Goal: Task Accomplishment & Management: Manage account settings

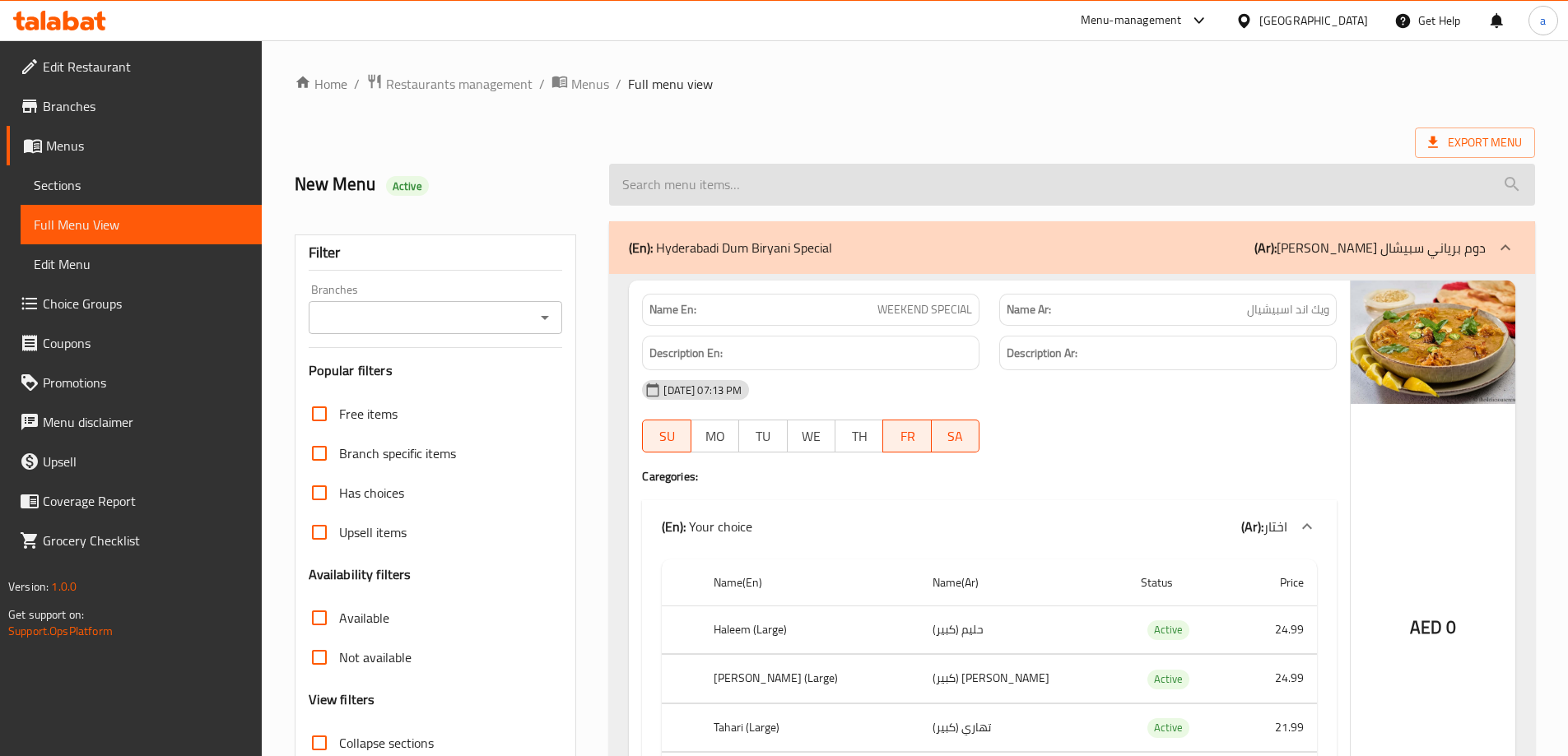
click at [693, 189] on input "search" at bounding box center [1073, 185] width 926 height 42
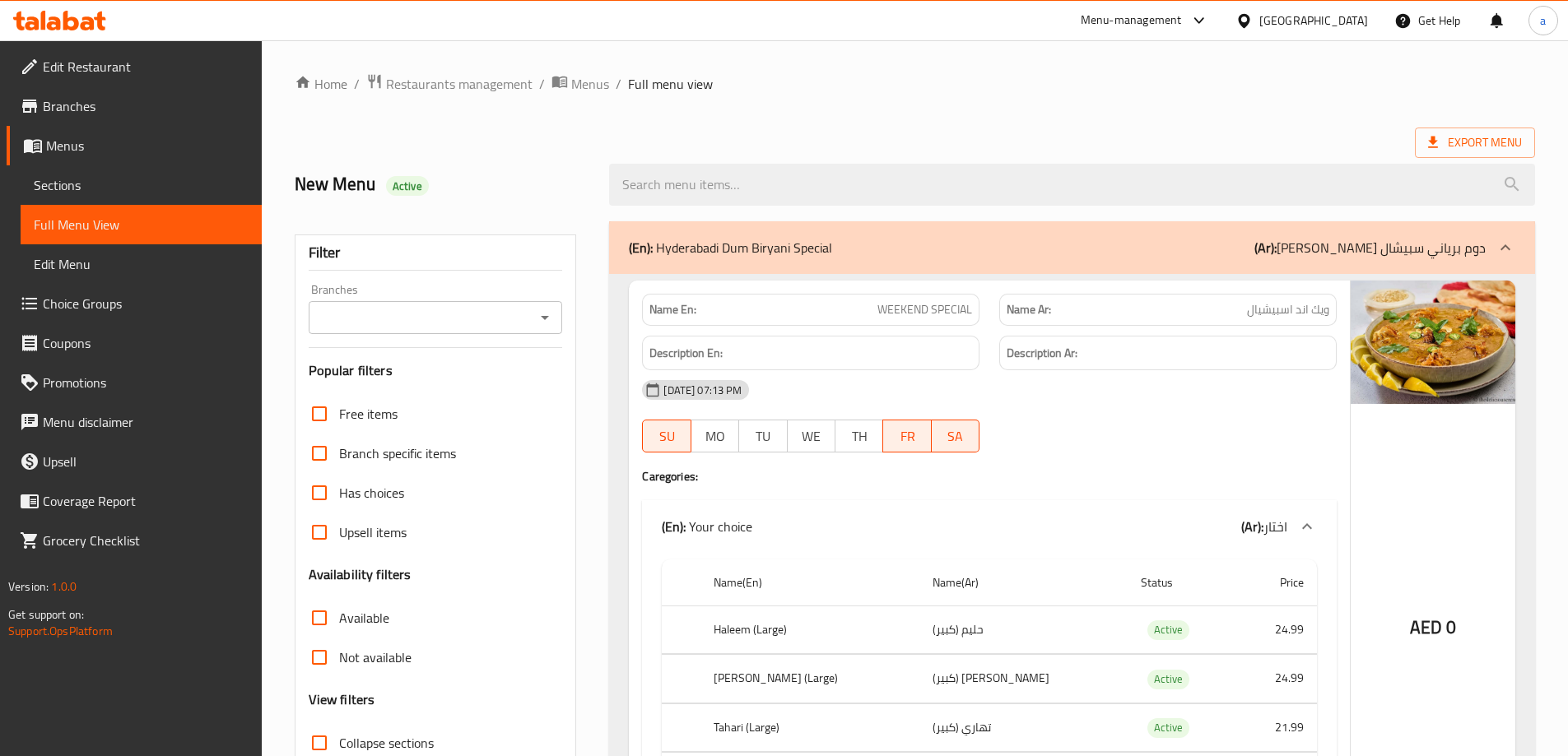
paste input "Lemon Butter Chicken Sandwich"
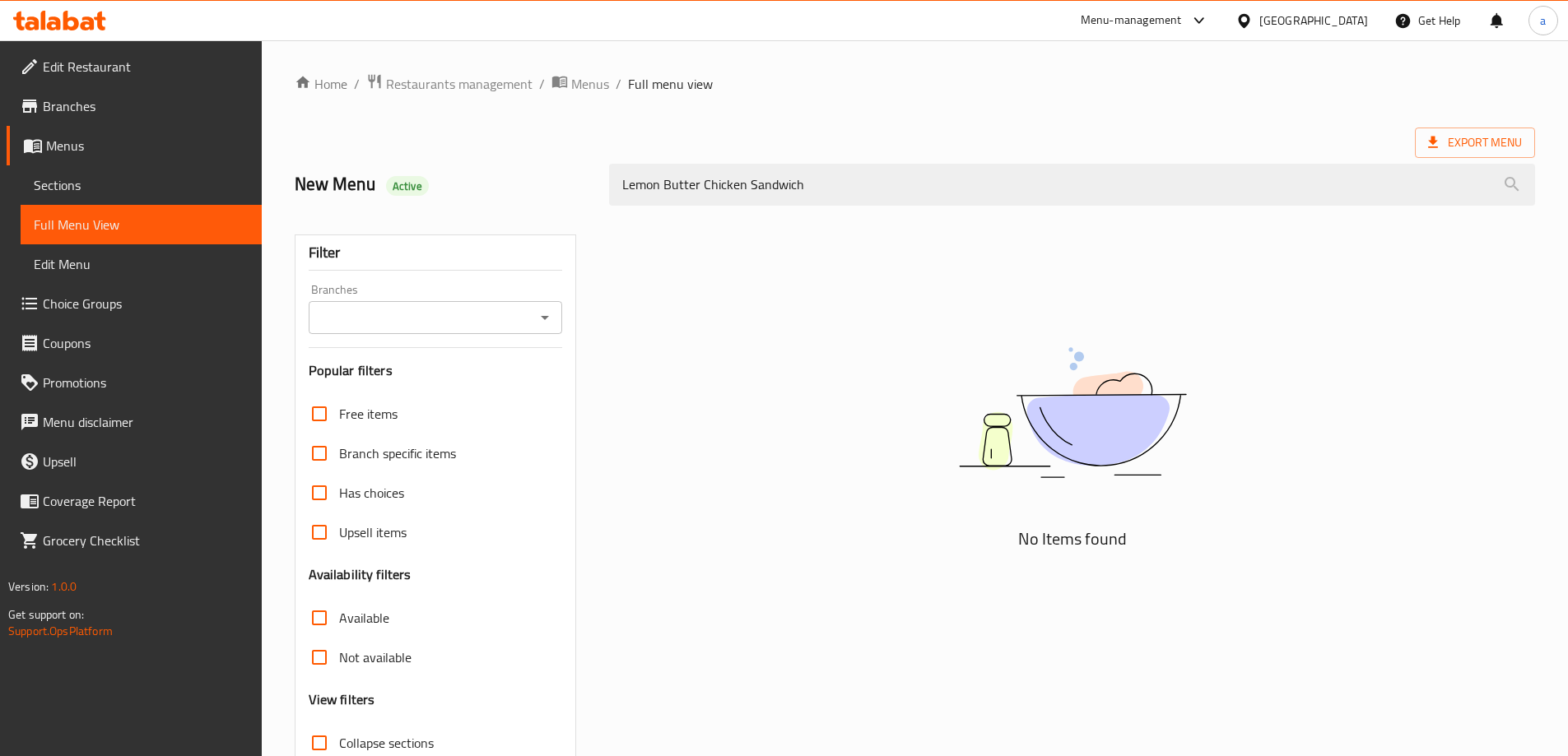
type input "Lemon Butter Chicken Sandwich"
click at [89, 177] on span "Sections" at bounding box center [141, 185] width 215 height 20
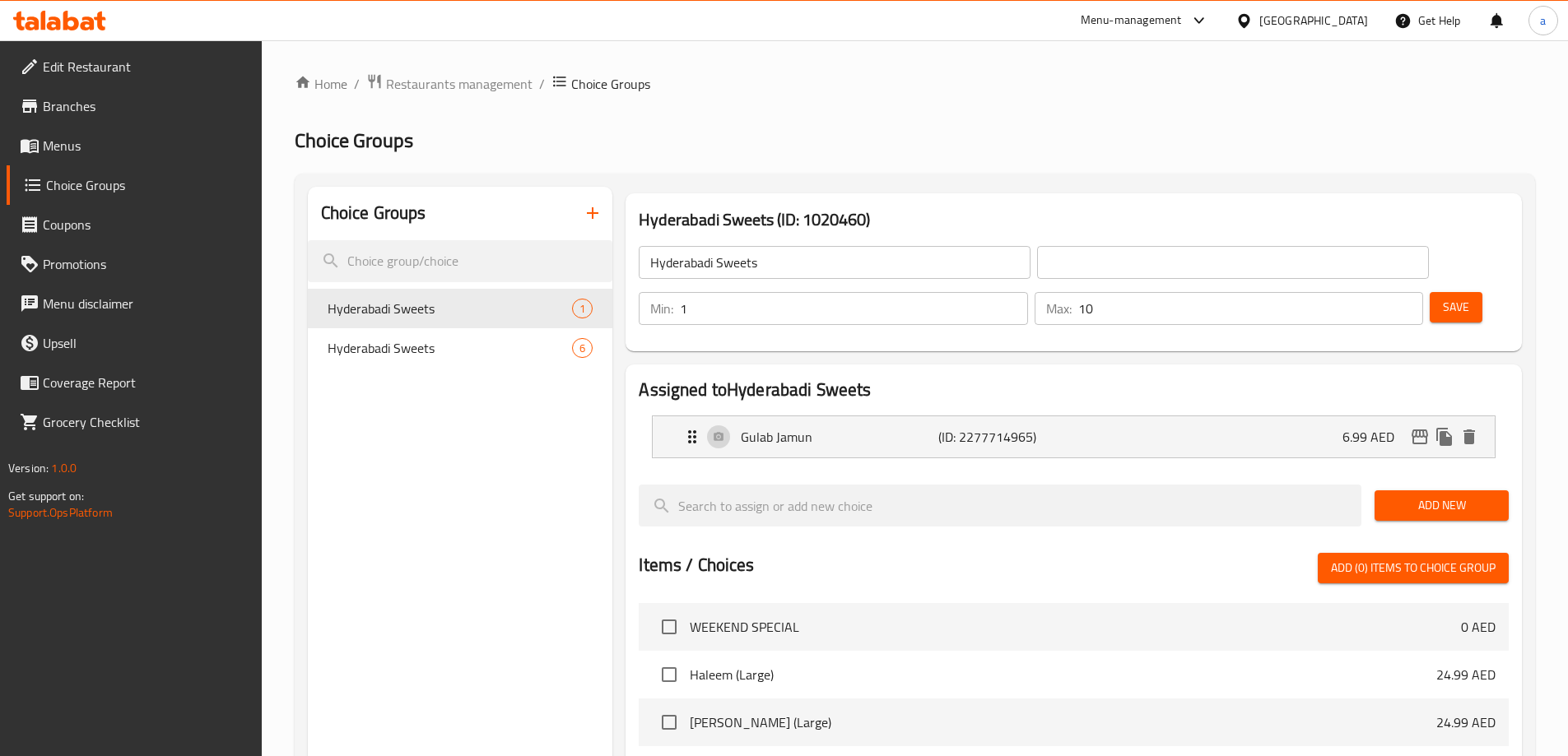
click at [1037, 265] on input "text" at bounding box center [1233, 262] width 392 height 33
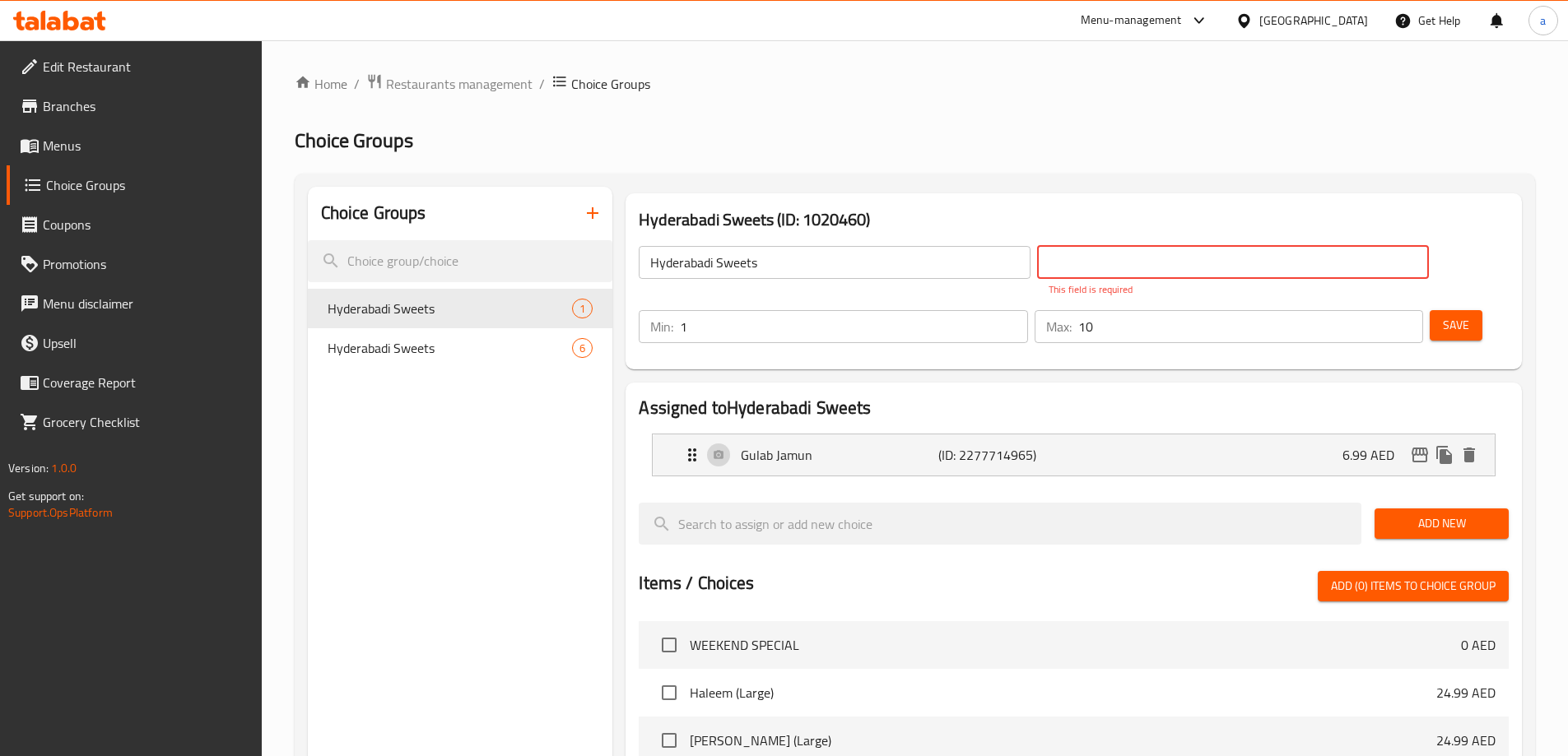
click at [1320, 30] on div "United Arab Emirates" at bounding box center [1301, 21] width 159 height 40
click at [1314, 35] on div "United Arab Emirates" at bounding box center [1301, 21] width 159 height 40
click at [1305, 36] on div "United Arab Emirates" at bounding box center [1301, 21] width 159 height 40
click at [1303, 15] on div "United Arab Emirates" at bounding box center [1314, 20] width 108 height 18
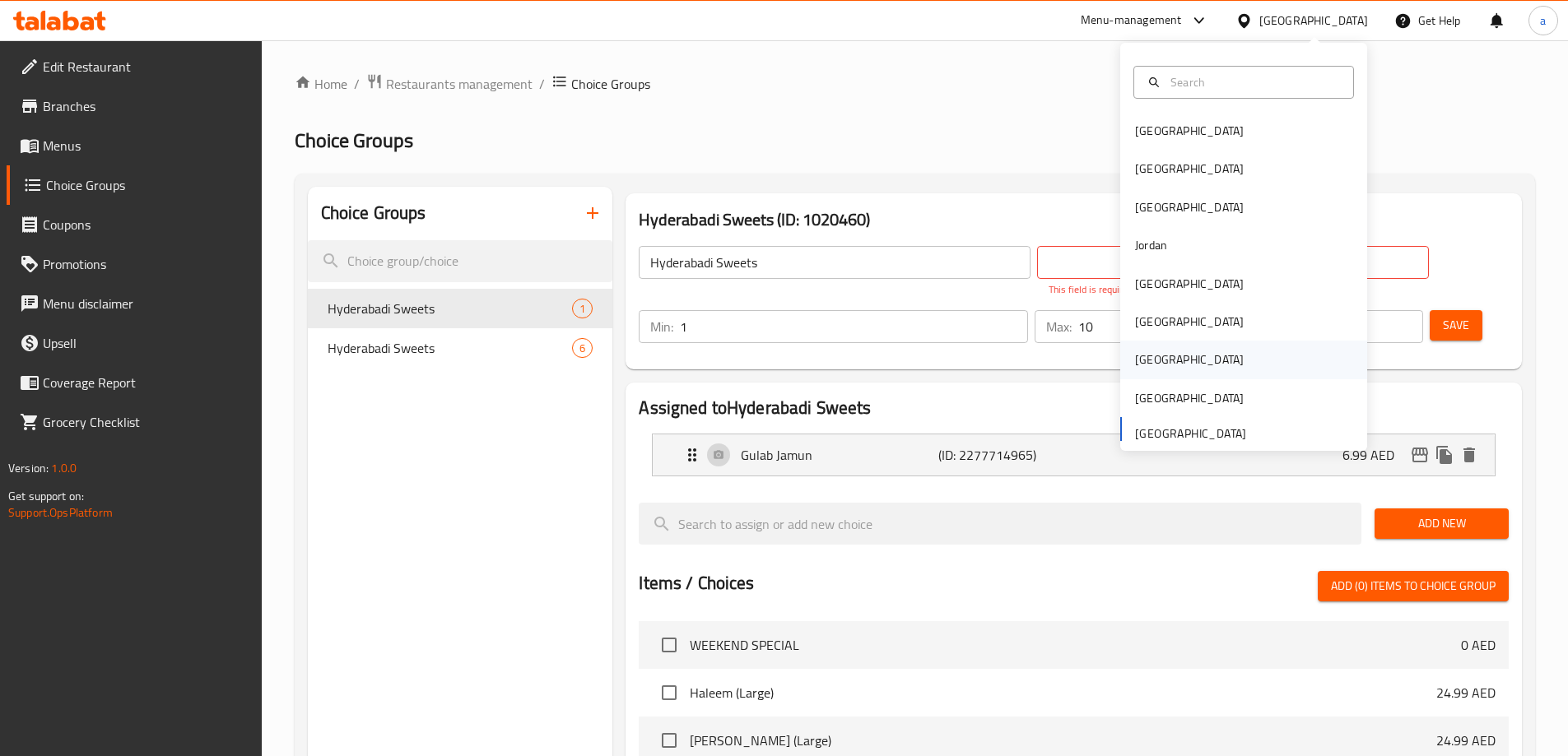
click at [1171, 350] on div "[GEOGRAPHIC_DATA]" at bounding box center [1243, 360] width 247 height 38
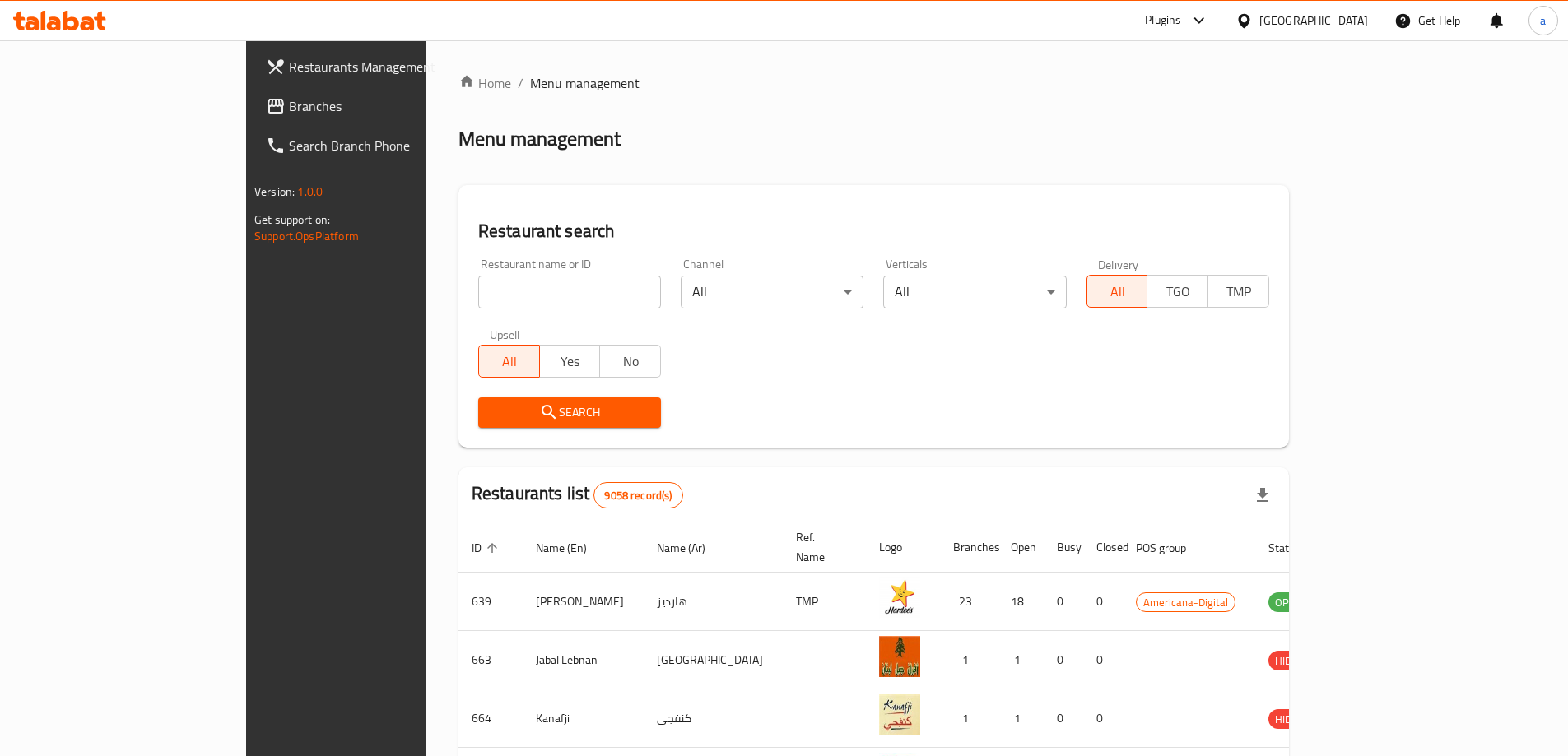
click at [252, 115] on link "Branches" at bounding box center [380, 106] width 255 height 40
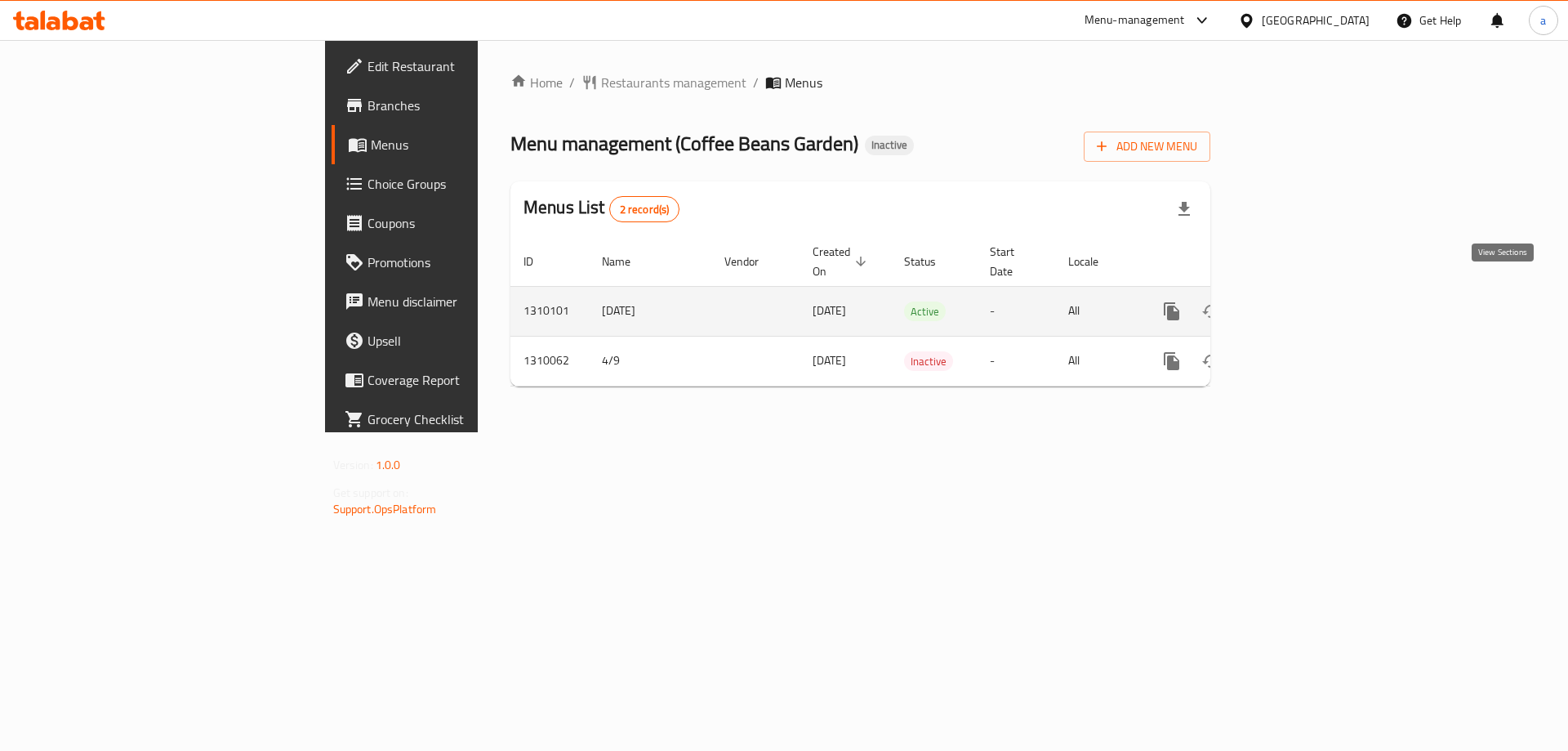
click at [1300, 302] on icon "enhanced table" at bounding box center [1289, 311] width 20 height 20
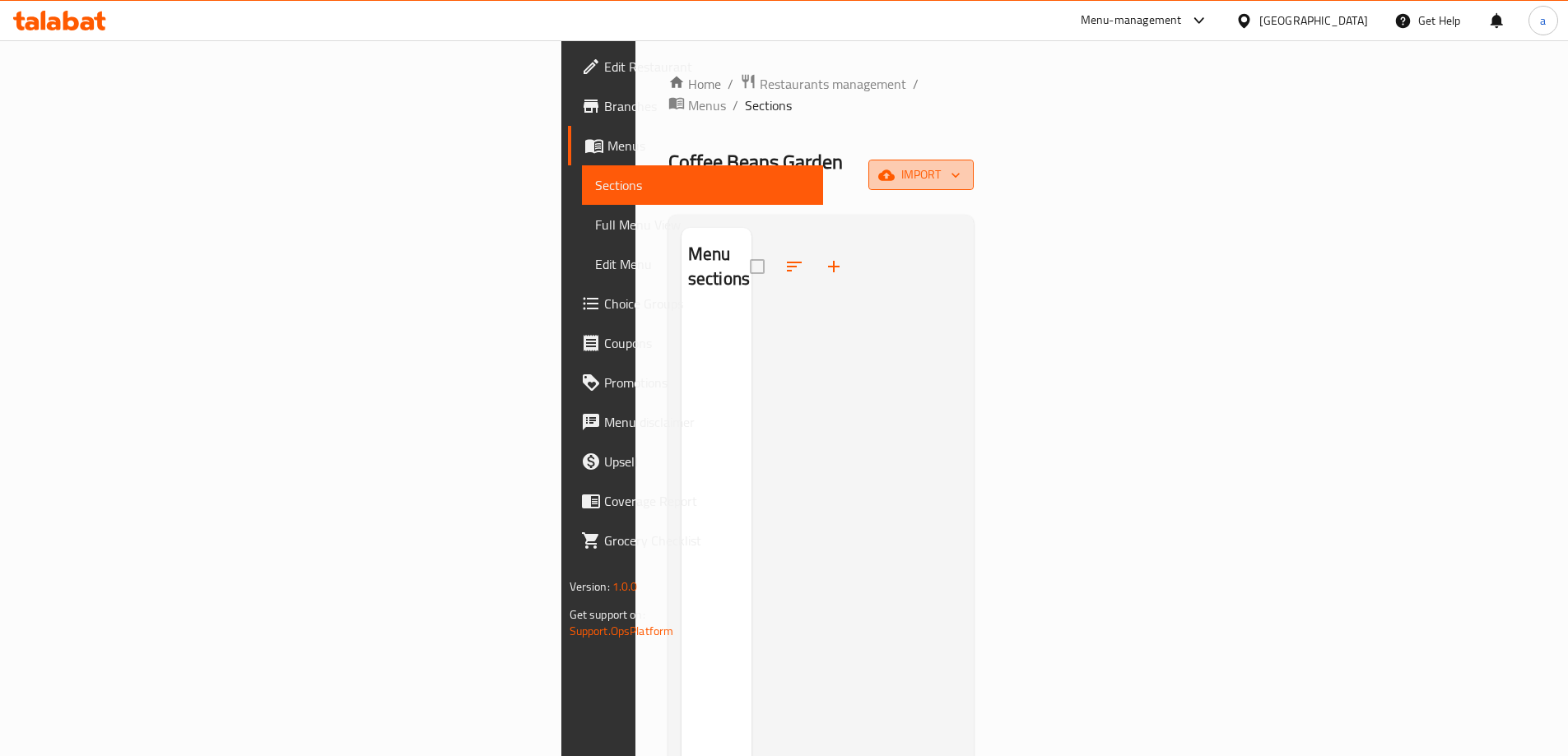
click at [961, 164] on span "import" at bounding box center [921, 175] width 79 height 21
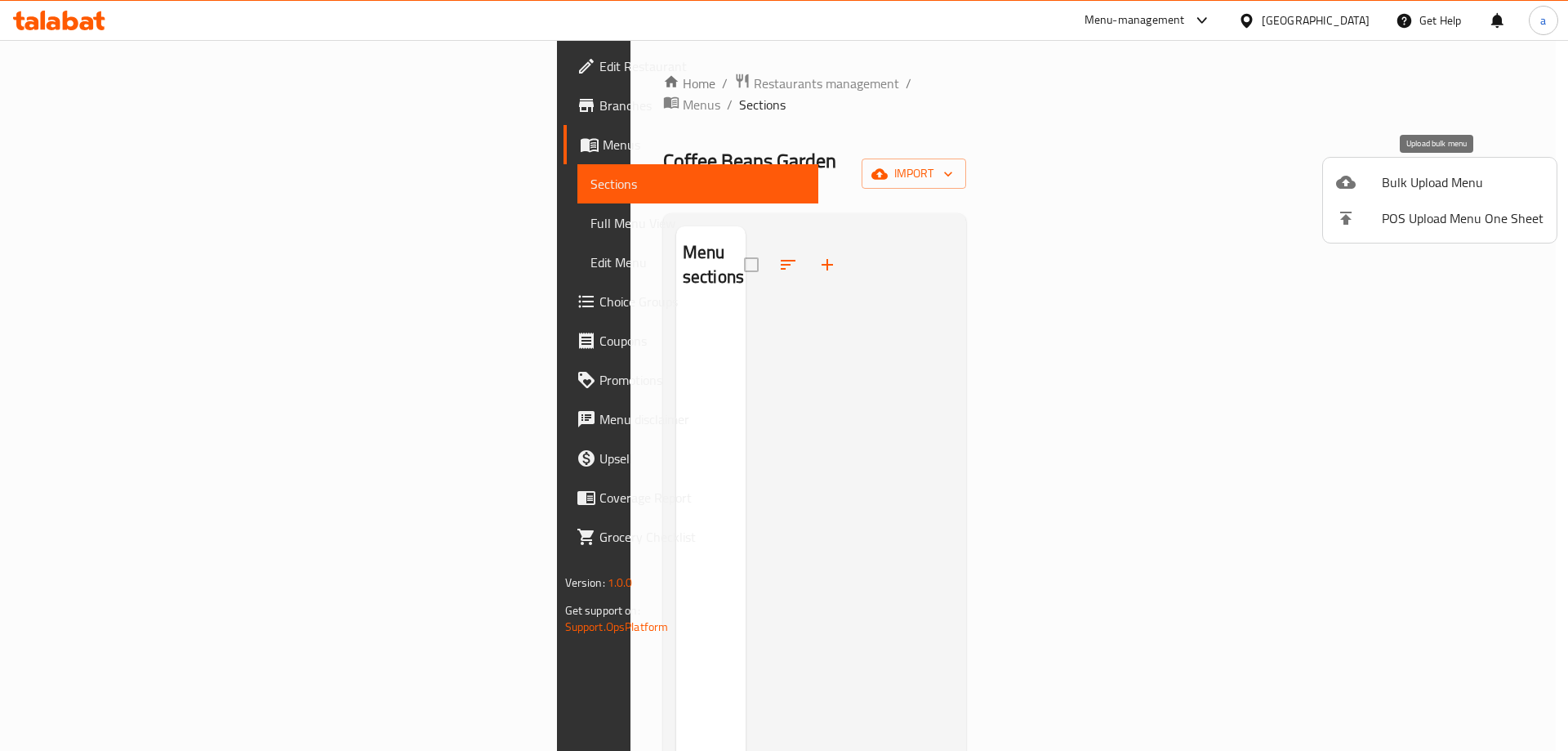
click at [1389, 184] on span "Bulk Upload Menu" at bounding box center [1463, 182] width 162 height 20
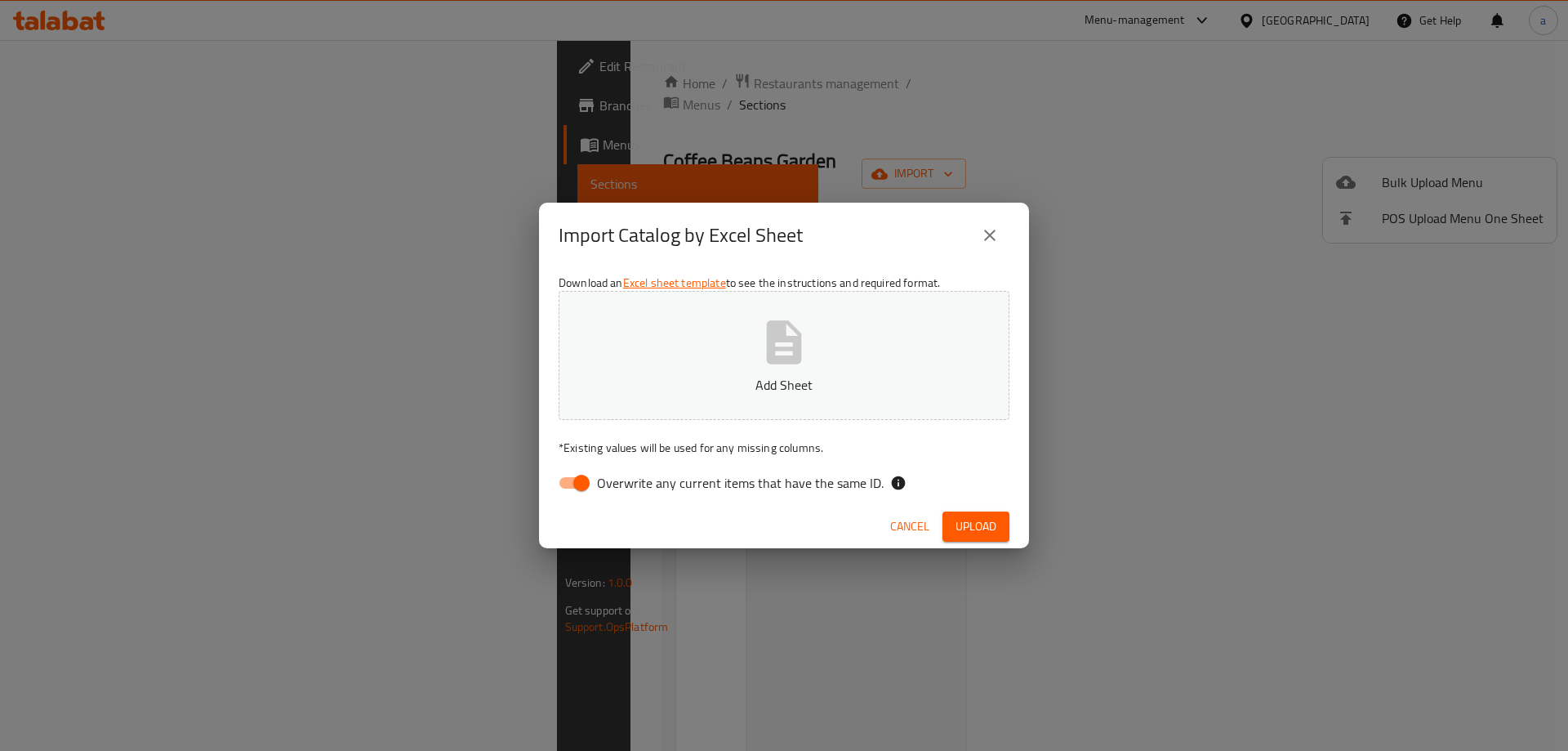
click at [612, 514] on div "Cancel Upload" at bounding box center [784, 527] width 490 height 43
click at [649, 460] on div "Download an Excel sheet template to see the instructions and required format. A…" at bounding box center [784, 386] width 490 height 237
click at [647, 477] on span "Overwrite any current items that have the same ID." at bounding box center [740, 482] width 286 height 20
click at [628, 477] on input "Overwrite any current items that have the same ID." at bounding box center [581, 482] width 93 height 31
checkbox input "false"
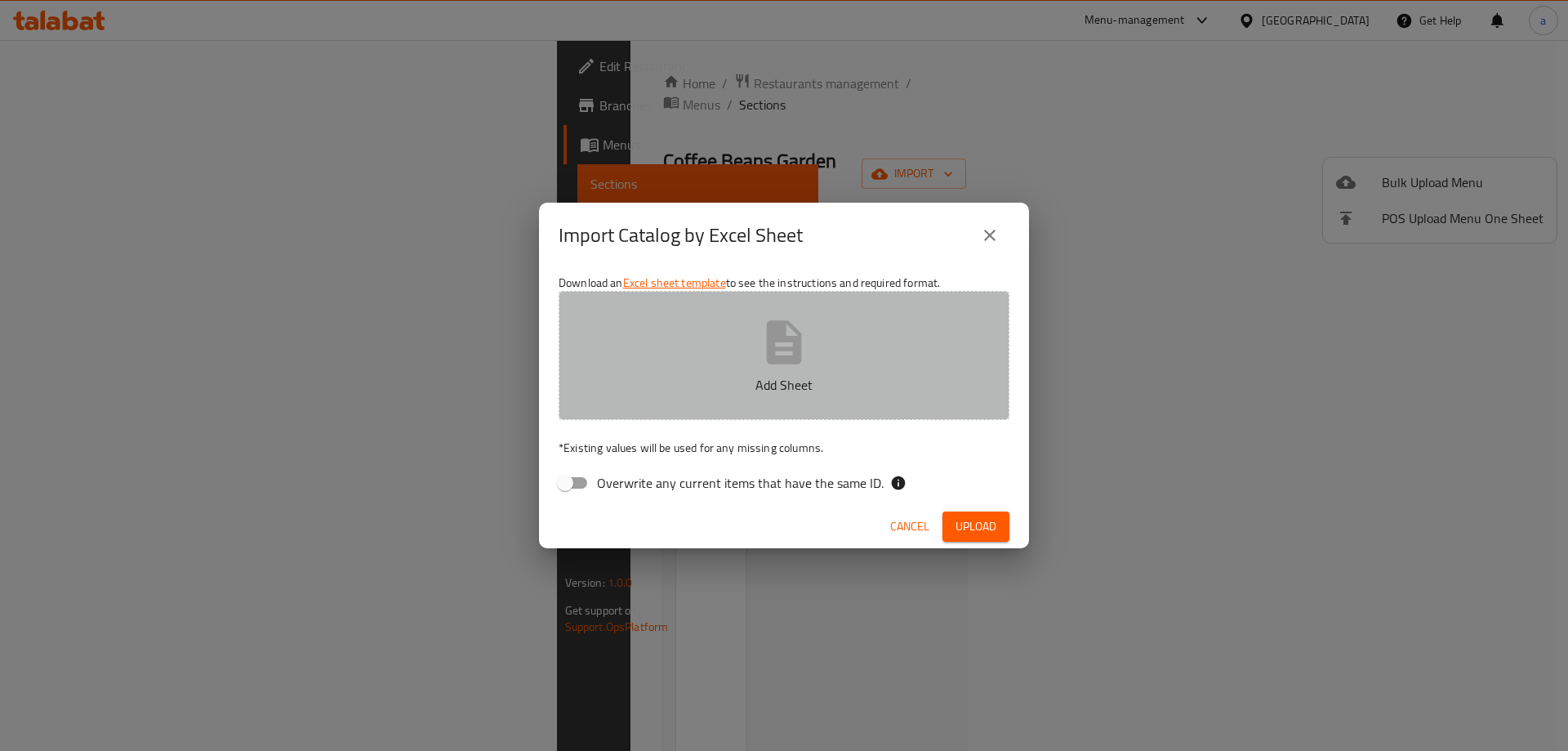
drag, startPoint x: 749, startPoint y: 360, endPoint x: 765, endPoint y: 366, distance: 17.1
click at [757, 361] on button "Add Sheet" at bounding box center [784, 355] width 451 height 129
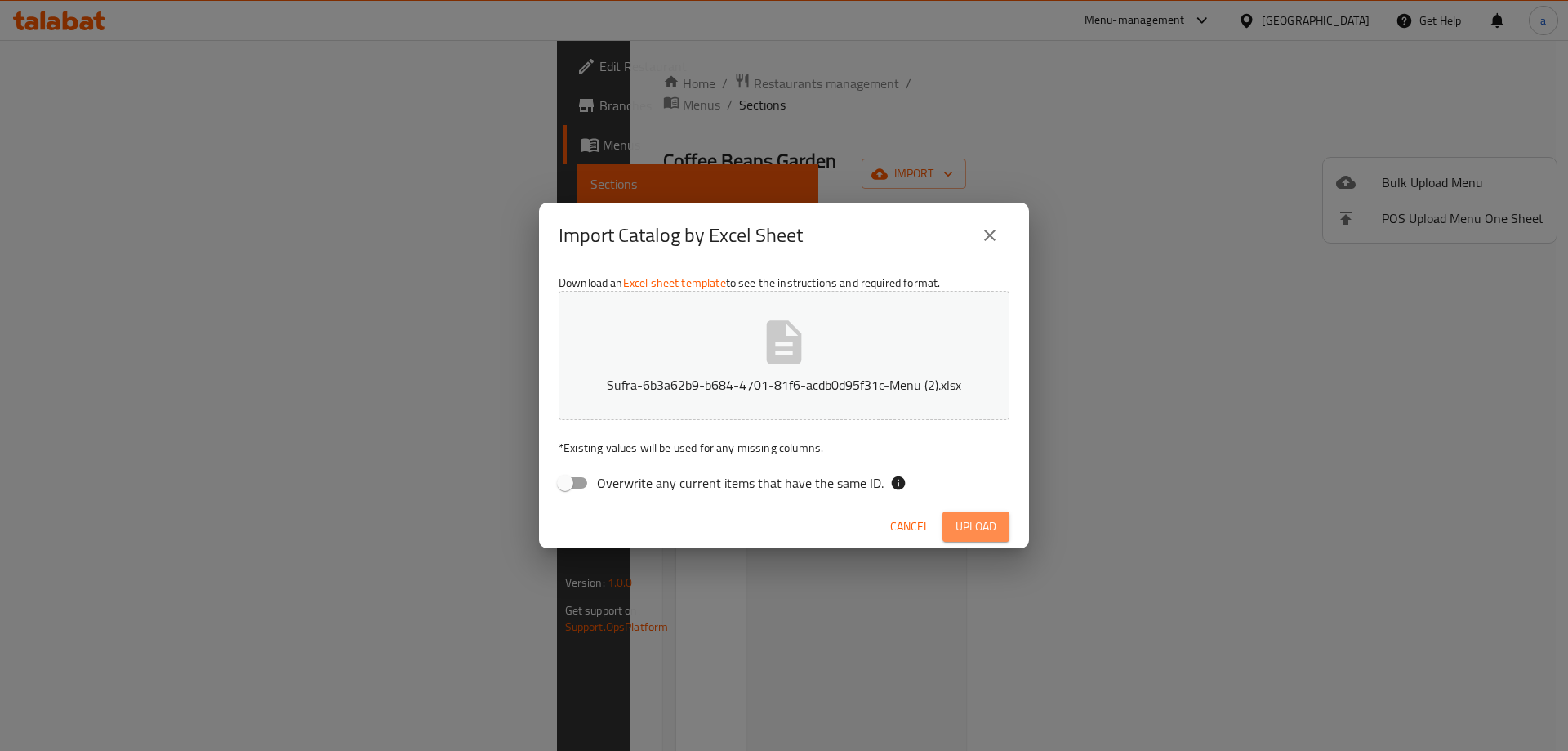
click at [966, 520] on span "Upload" at bounding box center [976, 527] width 40 height 21
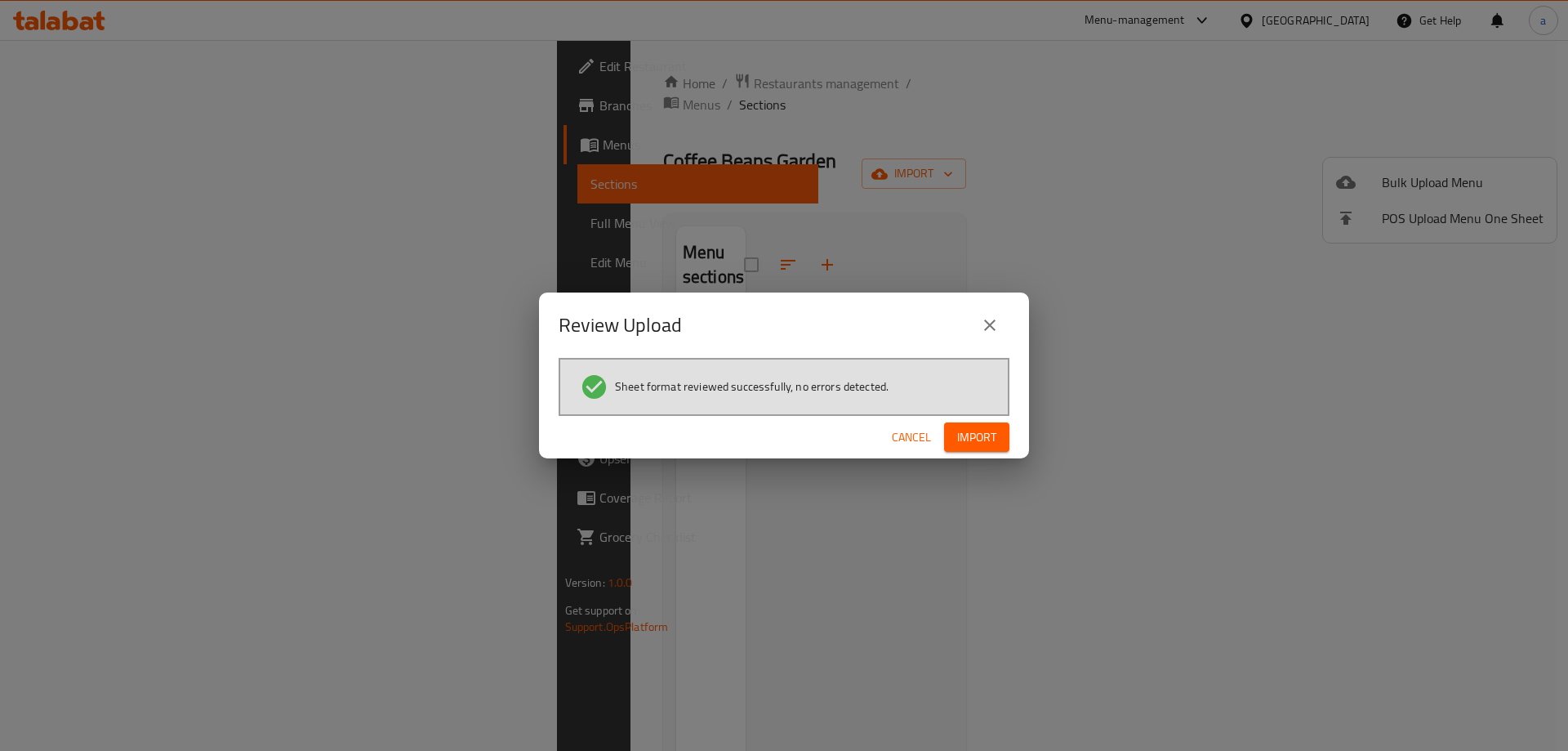
click at [983, 434] on span "Import" at bounding box center [977, 438] width 40 height 21
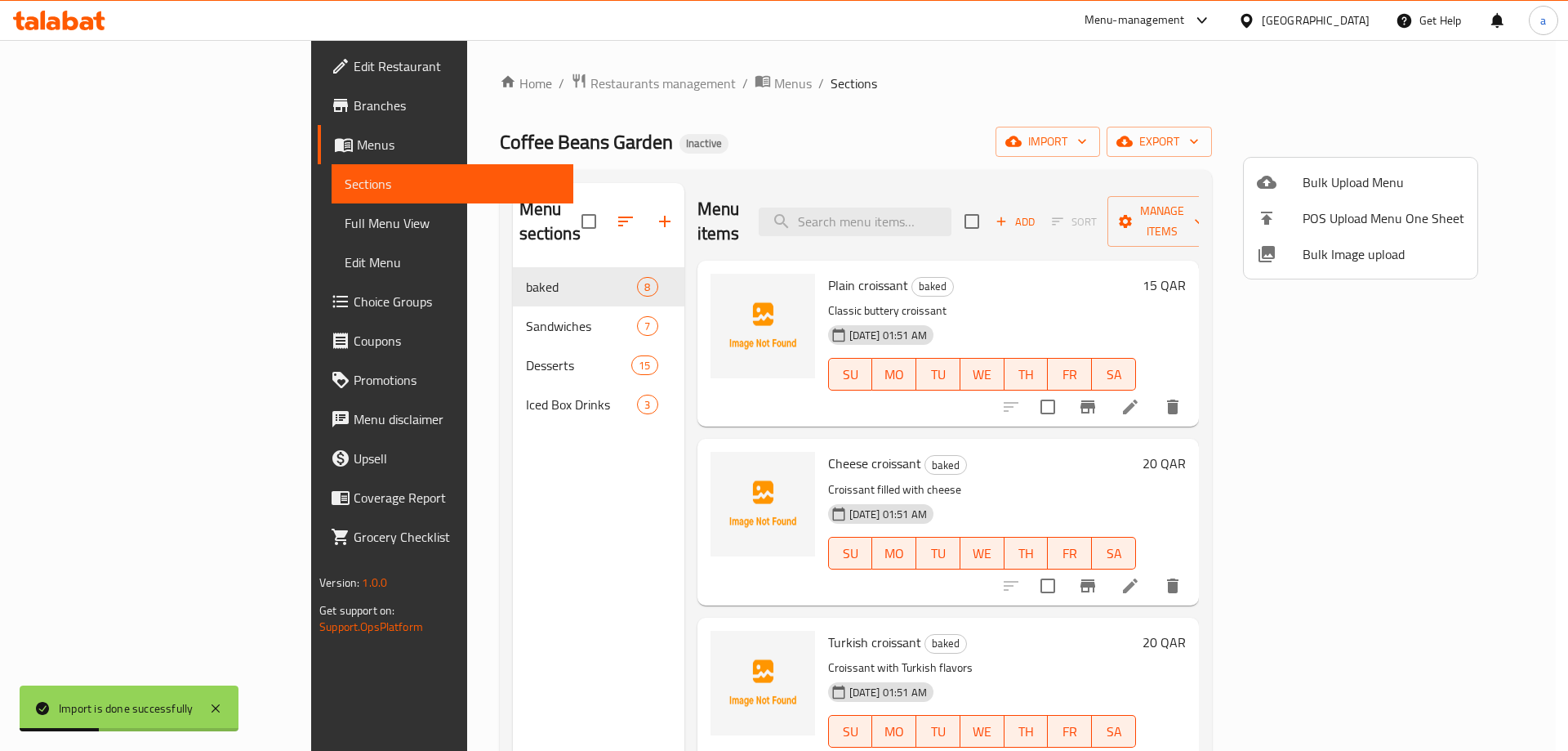
click at [82, 200] on div at bounding box center [784, 375] width 1568 height 751
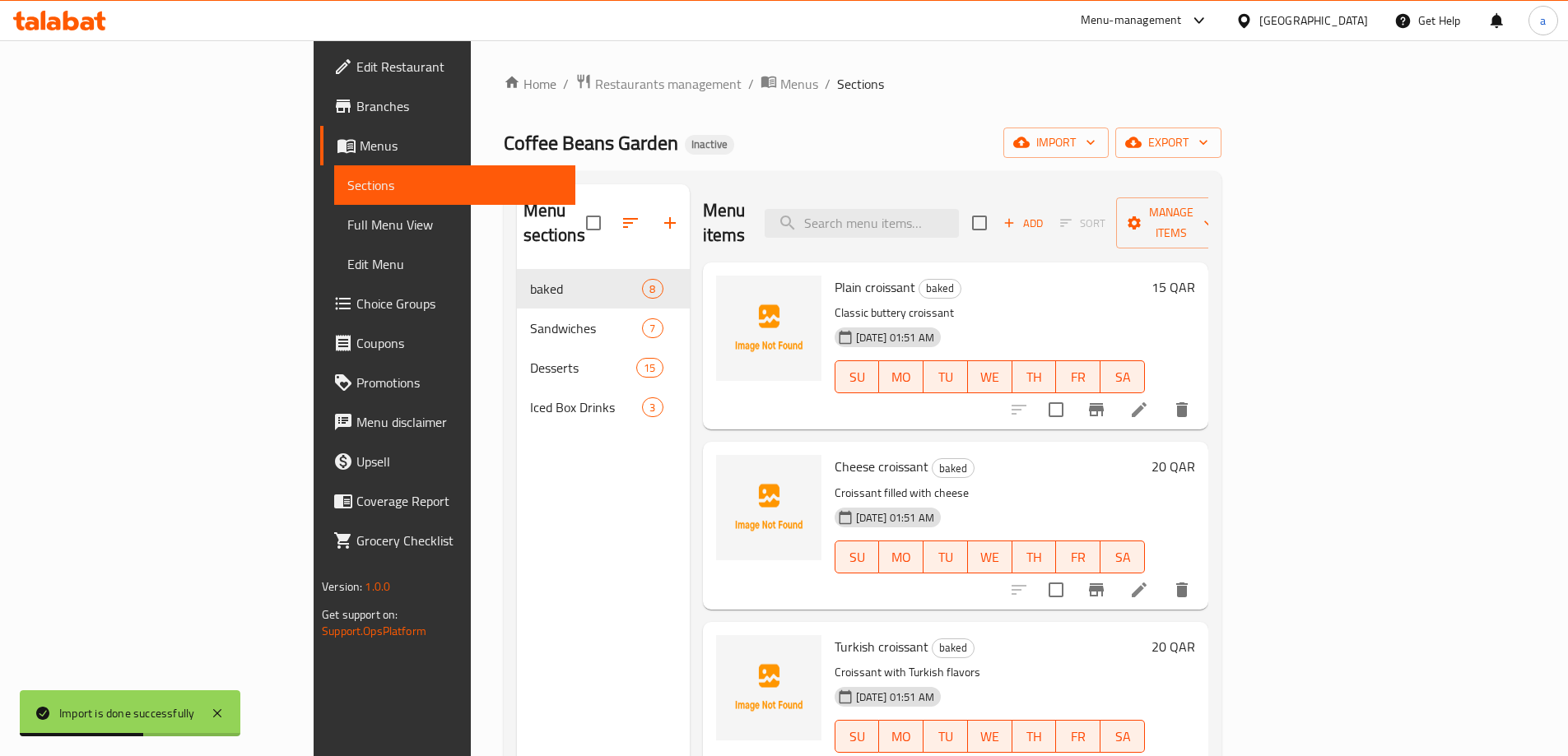
click at [347, 222] on span "Full Menu View" at bounding box center [455, 224] width 215 height 20
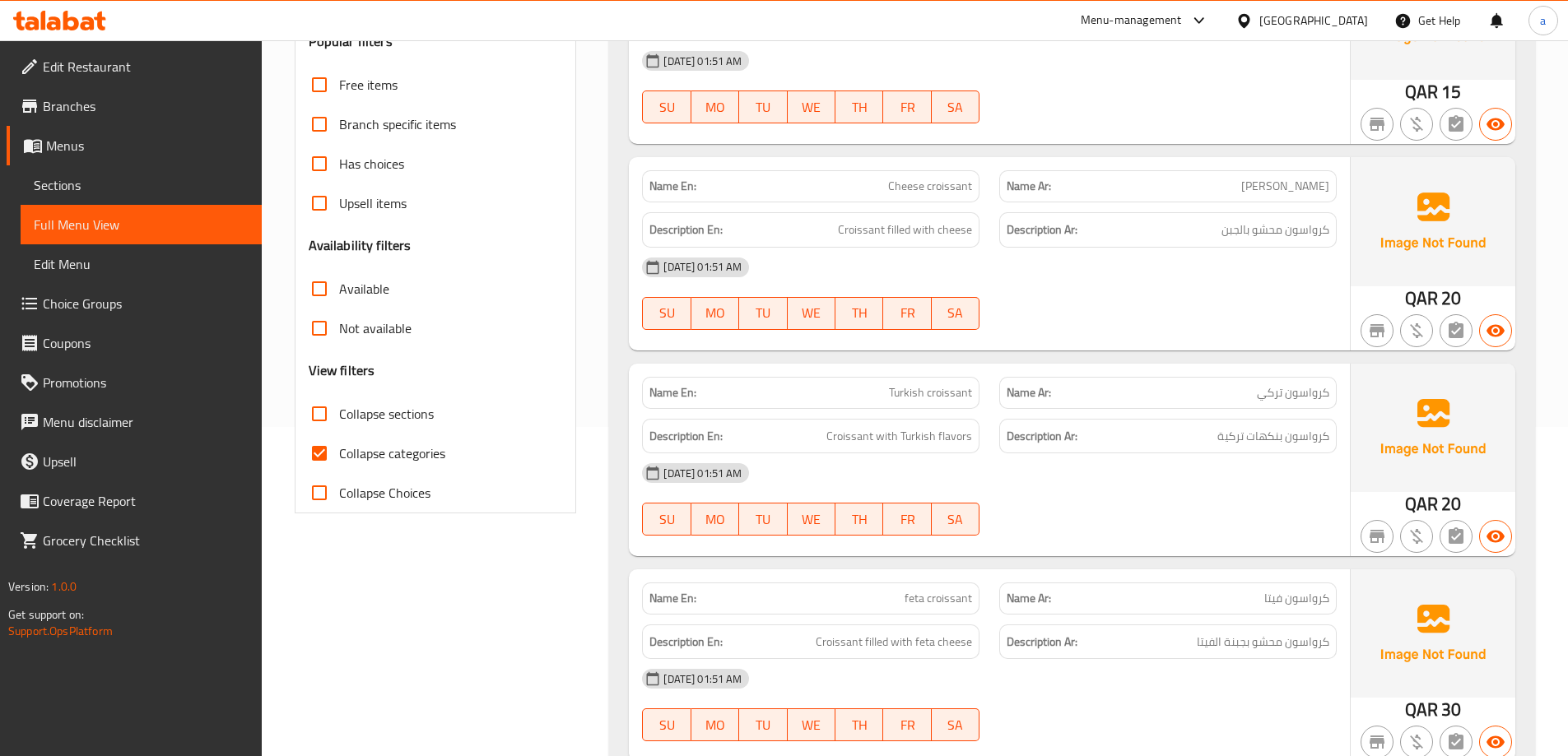
click at [322, 455] on input "Collapse categories" at bounding box center [320, 453] width 40 height 40
checkbox input "false"
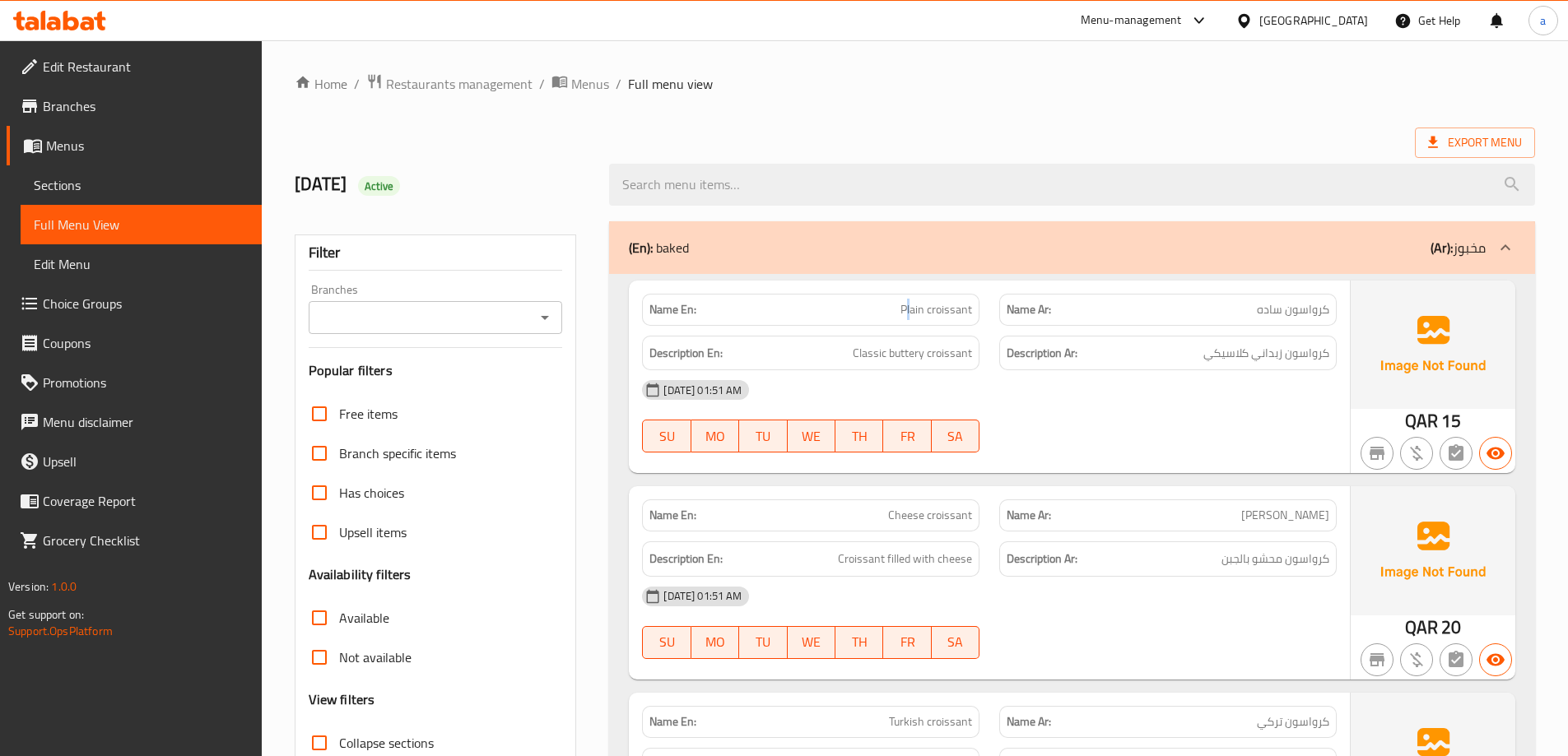
drag, startPoint x: 911, startPoint y: 319, endPoint x: 921, endPoint y: 319, distance: 10.0
click at [912, 319] on span "Plain croissant" at bounding box center [936, 309] width 71 height 17
click at [924, 320] on div "Name En: Plain croissant" at bounding box center [811, 310] width 338 height 32
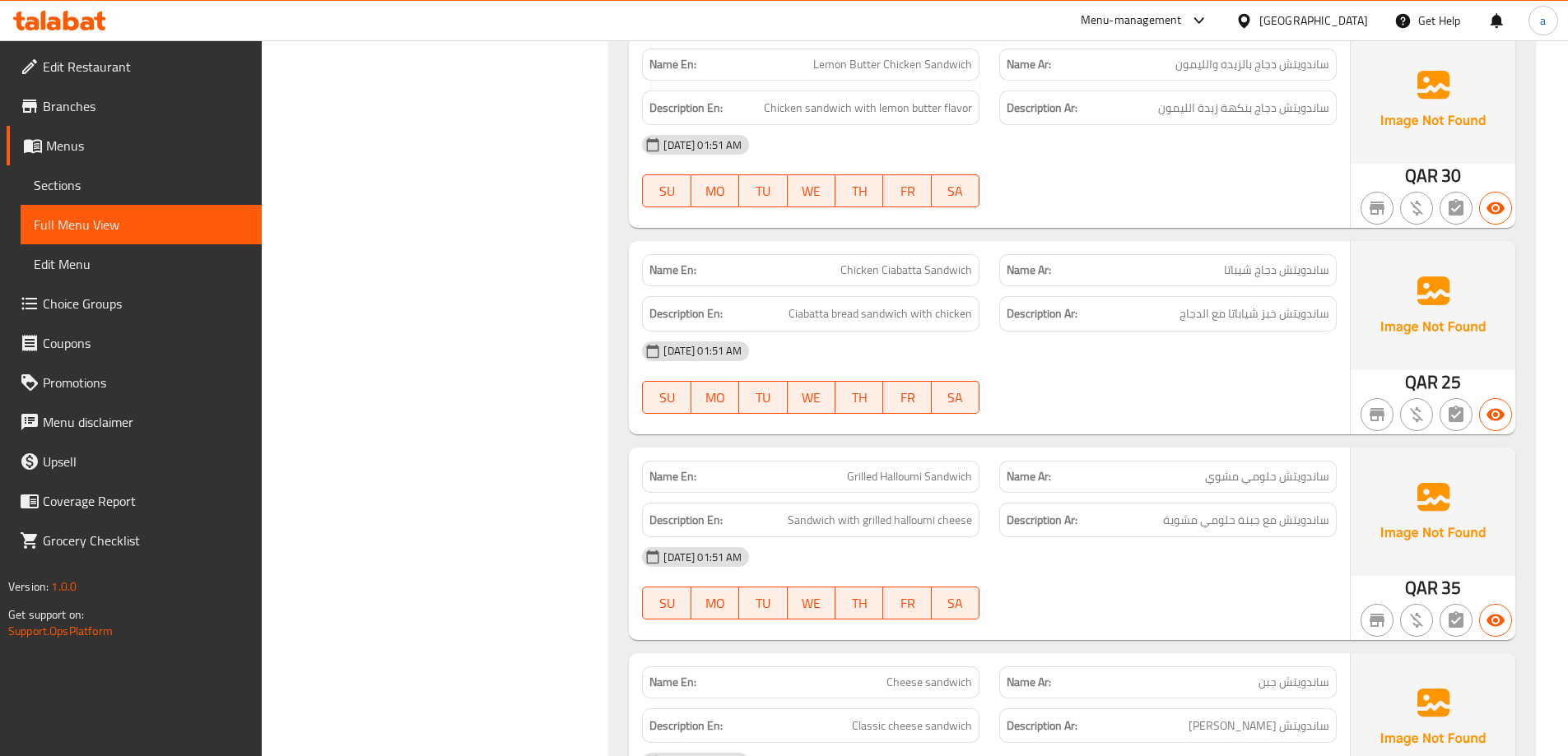
scroll to position [2139, 0]
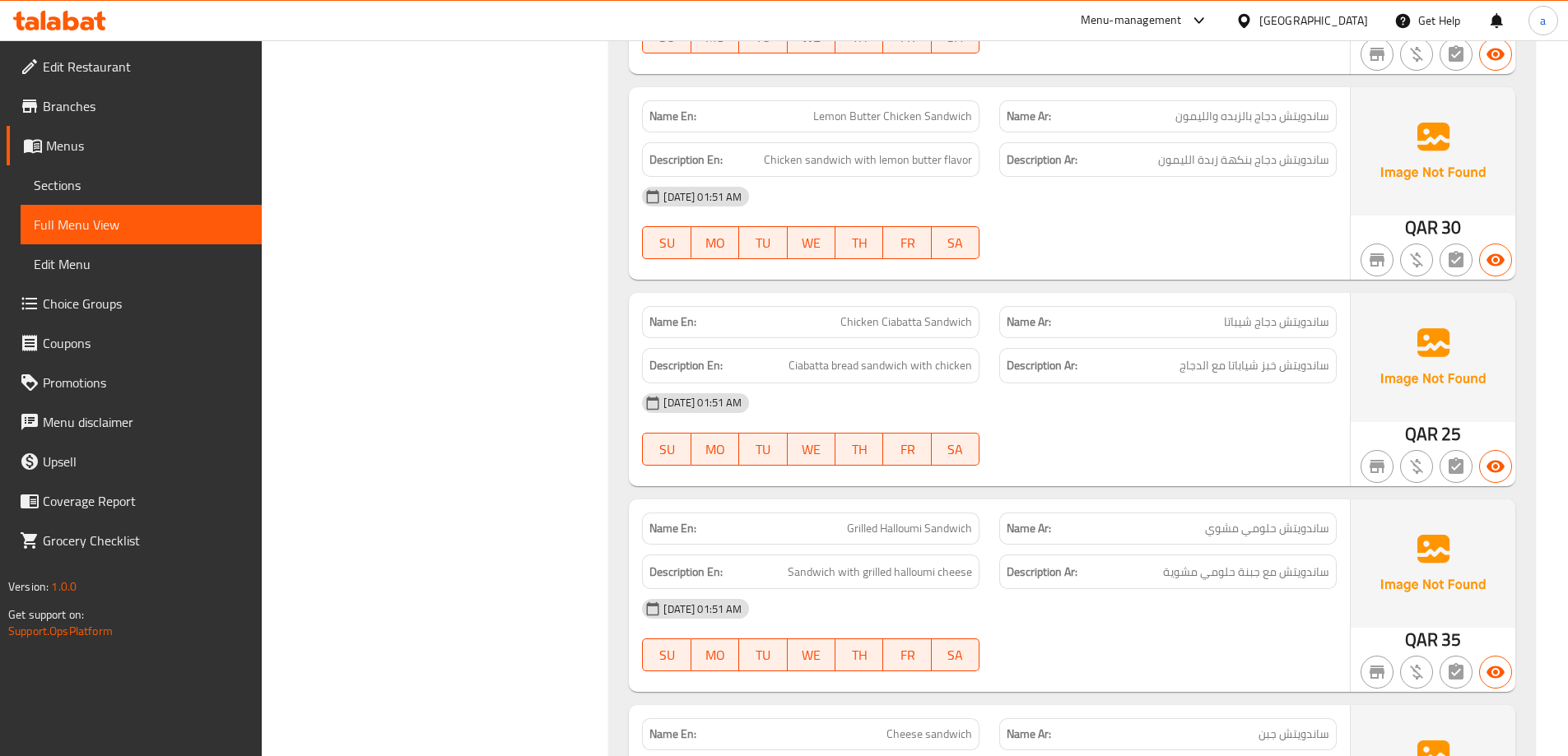
click at [861, 117] on span "Lemon Butter Chicken Sandwich" at bounding box center [892, 117] width 159 height 17
copy span "Lemon Butter Chicken Sandwich"
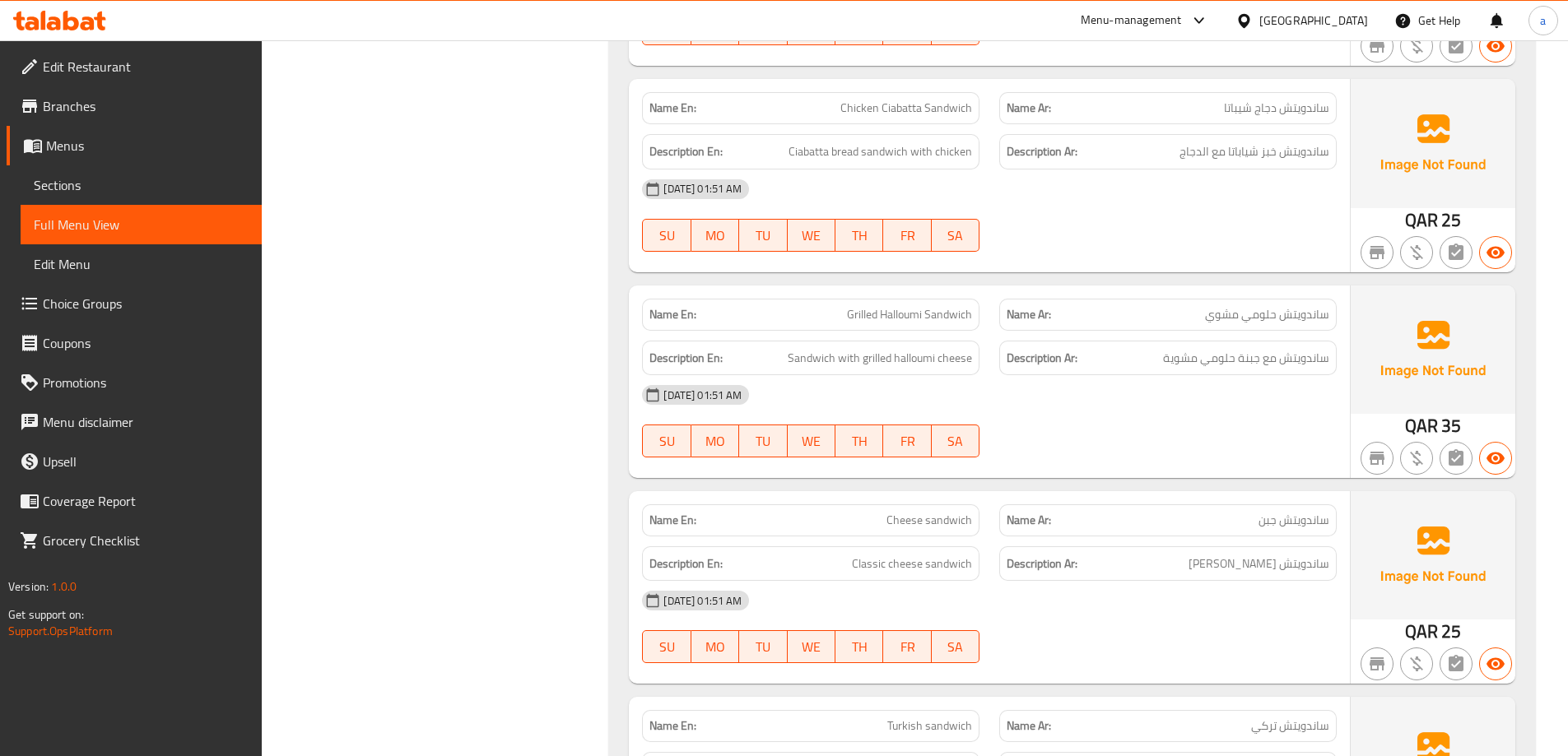
scroll to position [2386, 0]
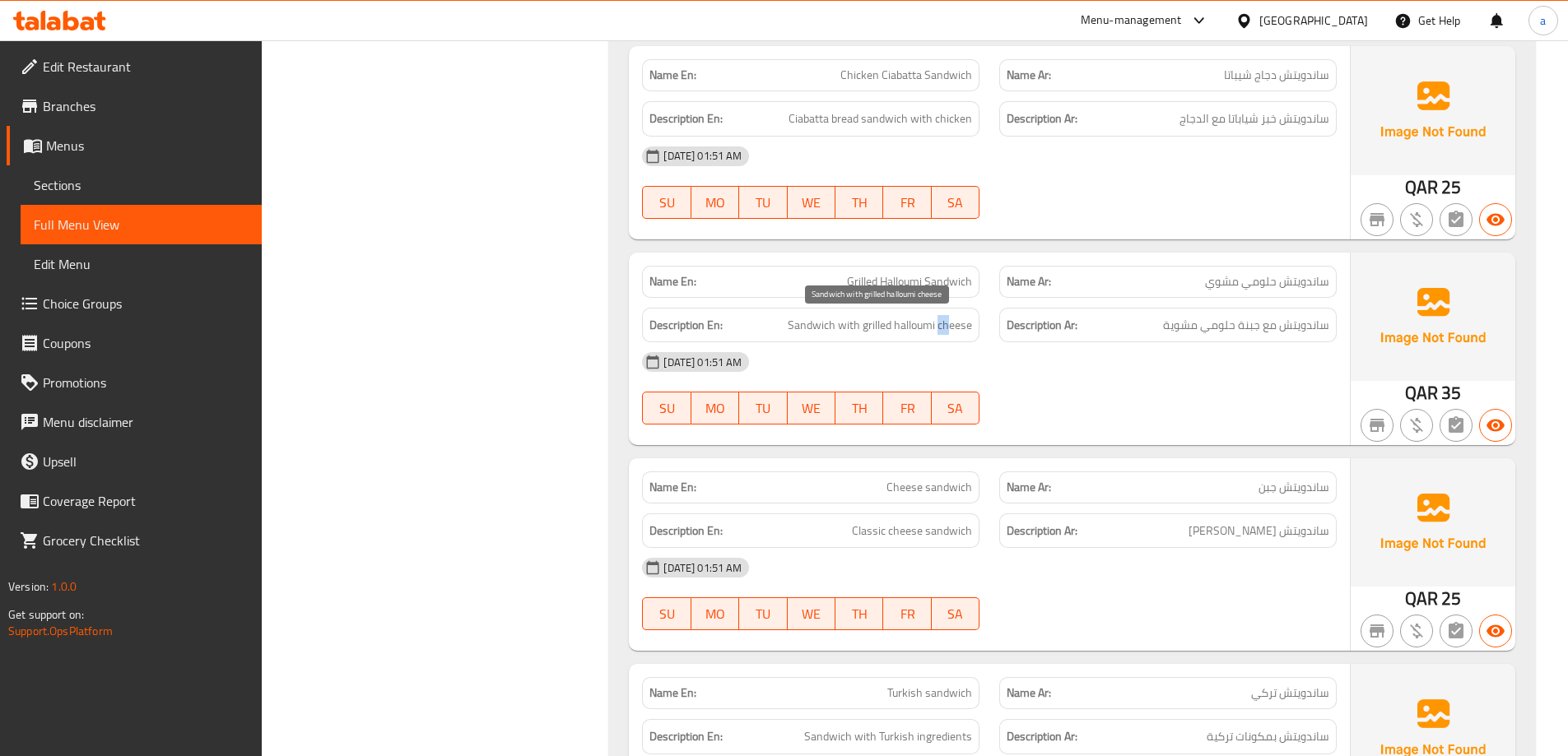
drag, startPoint x: 938, startPoint y: 330, endPoint x: 949, endPoint y: 331, distance: 11.0
click at [949, 330] on span "Sandwich with grilled halloumi cheese" at bounding box center [880, 325] width 184 height 21
drag, startPoint x: 890, startPoint y: 329, endPoint x: 846, endPoint y: 338, distance: 44.9
click at [889, 329] on span "Sandwich with grilled halloumi cheese" at bounding box center [880, 325] width 184 height 21
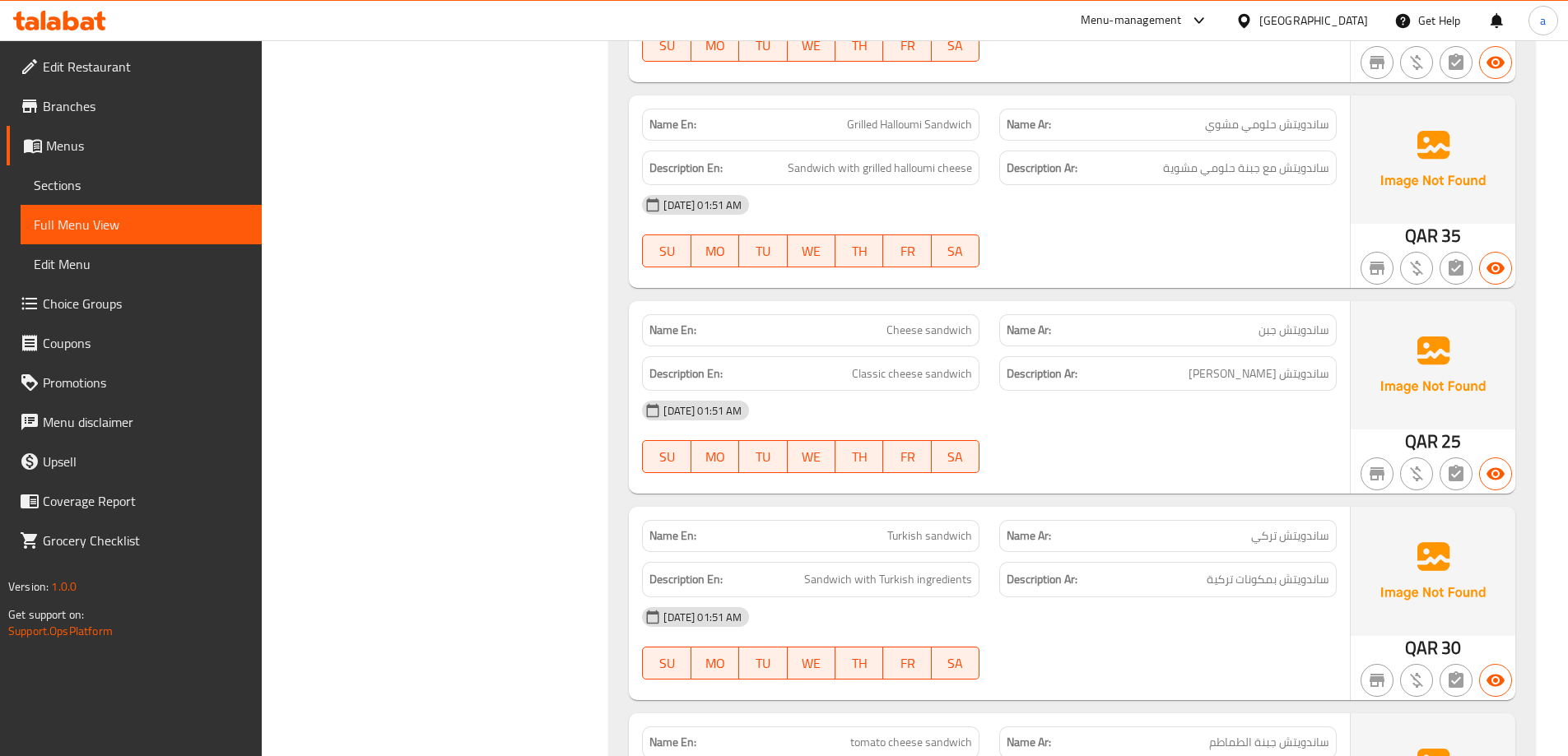
scroll to position [2632, 0]
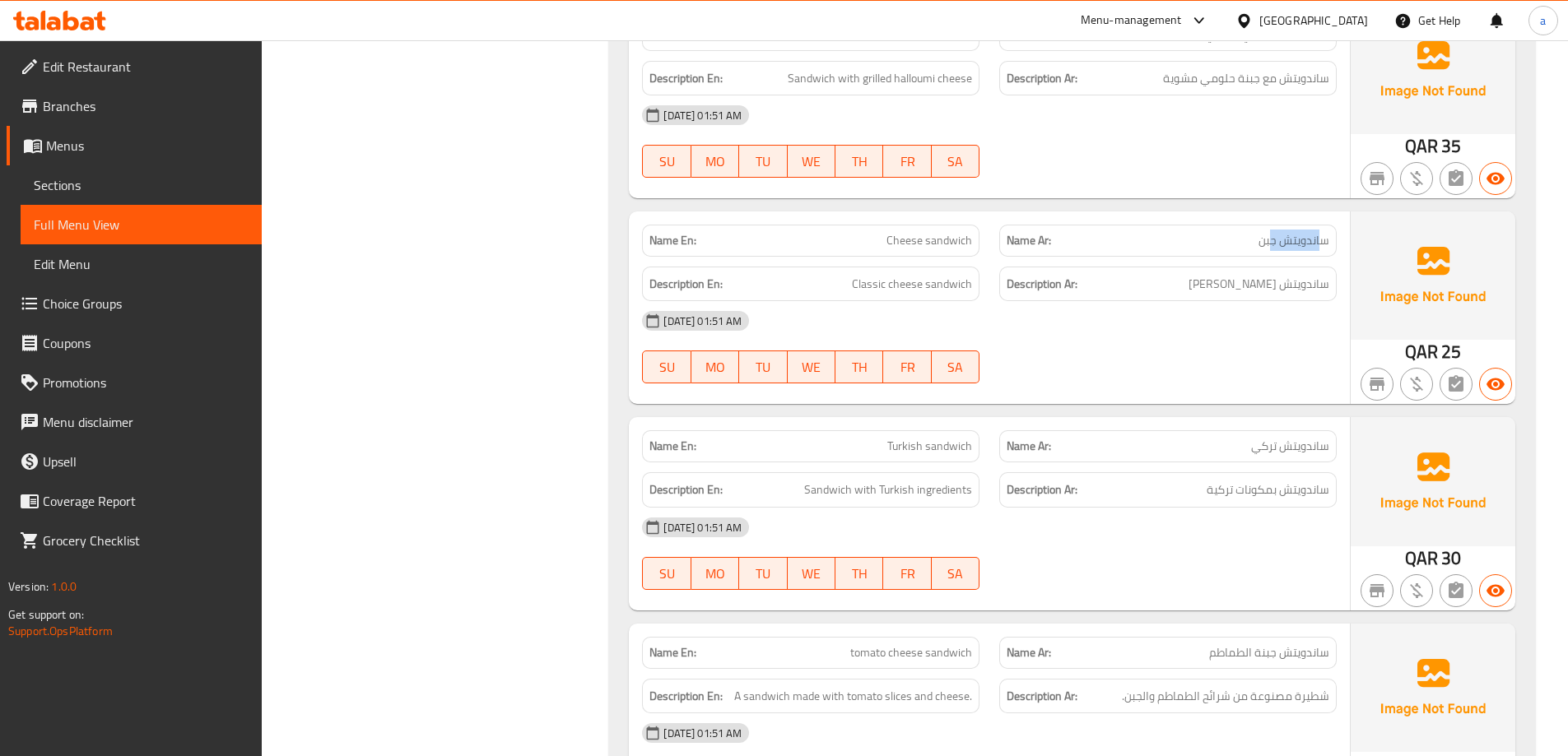
drag, startPoint x: 1271, startPoint y: 232, endPoint x: 1335, endPoint y: 233, distance: 64.0
click at [1335, 233] on div "Name Ar: ساندويتش جبن" at bounding box center [1168, 241] width 338 height 32
drag, startPoint x: 1226, startPoint y: 294, endPoint x: 1298, endPoint y: 297, distance: 72.1
click at [1298, 287] on div "Description Ar: ساندويتش جبن كلاسيكي" at bounding box center [1168, 284] width 338 height 35
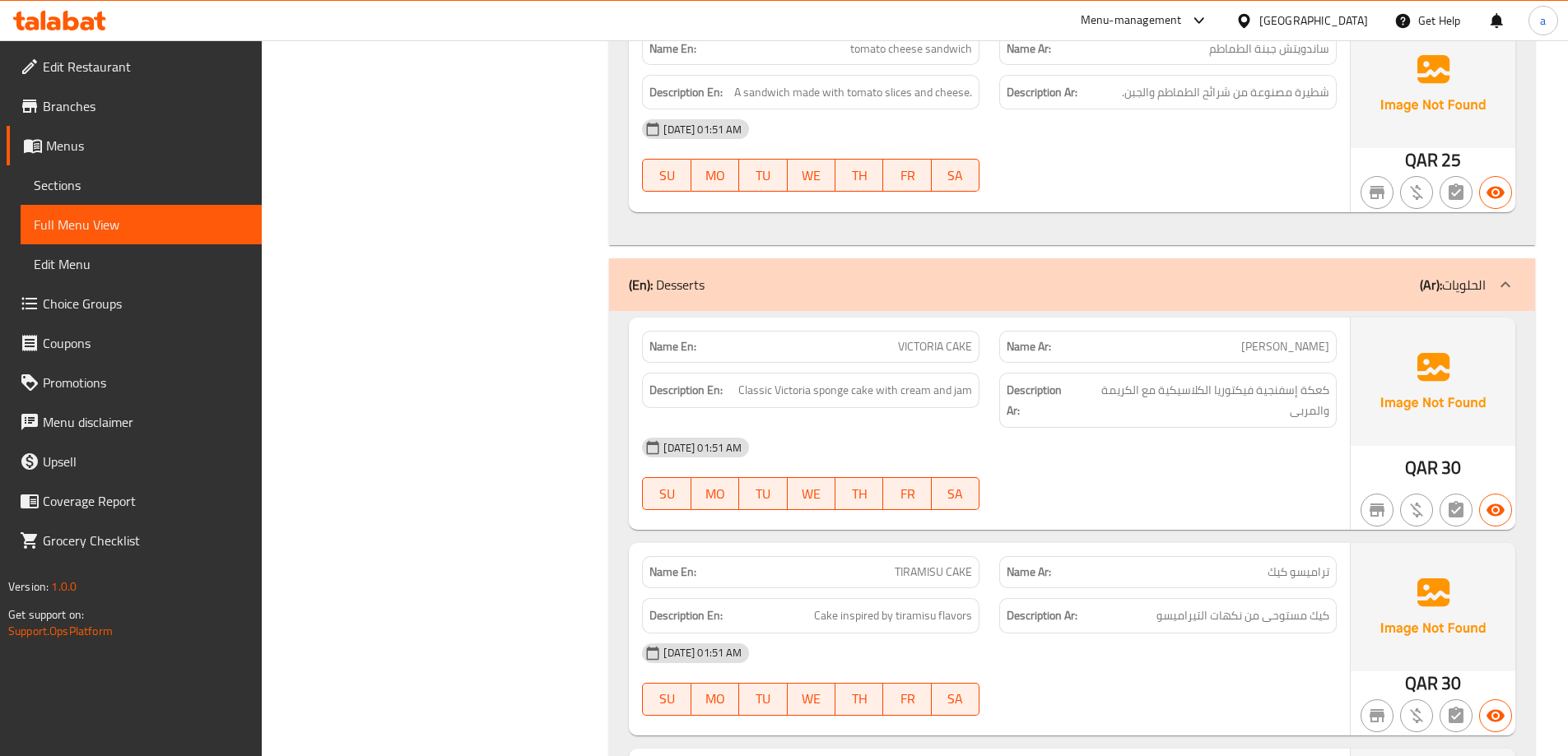
scroll to position [3455, 0]
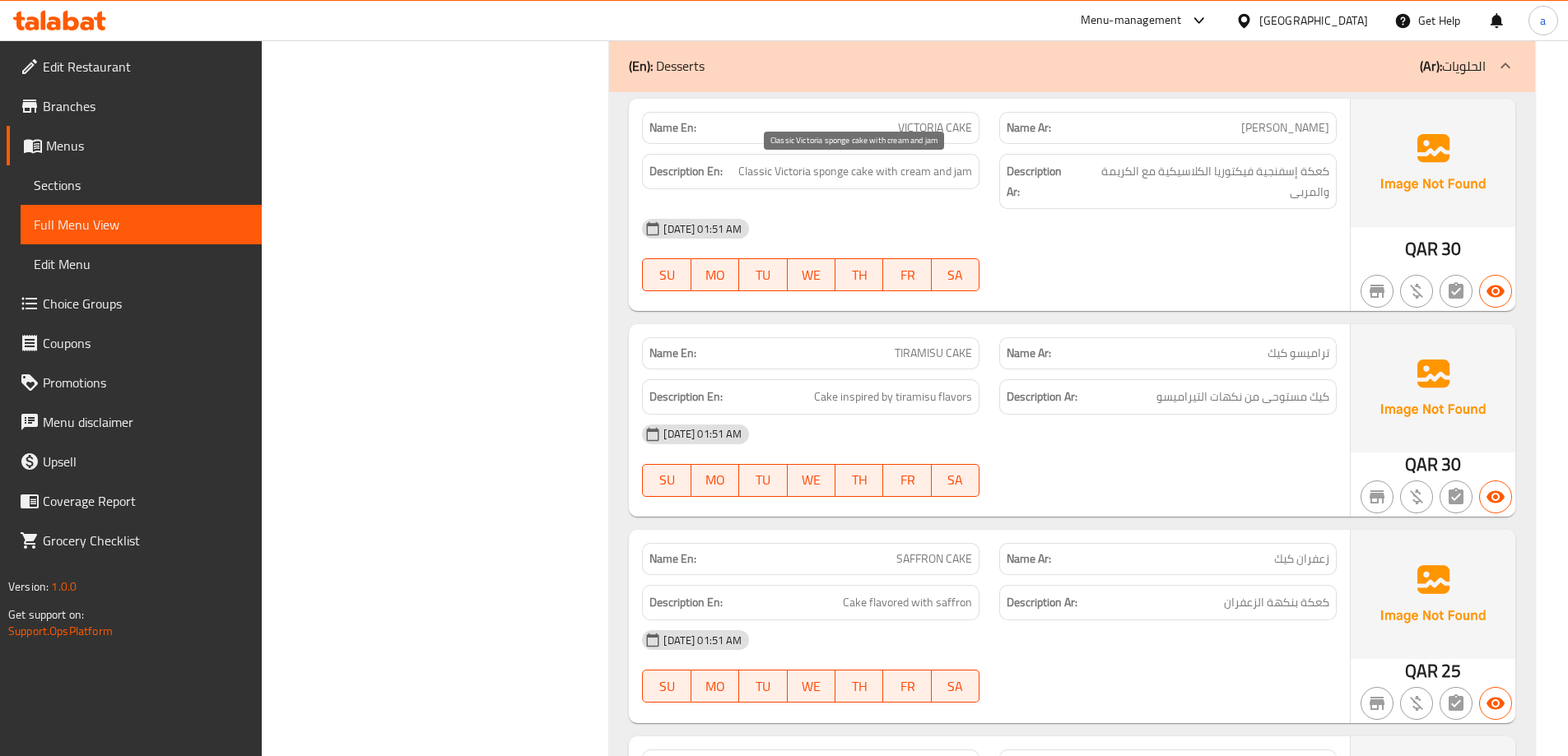
click at [871, 171] on span "Classic Victoria sponge cake with cream and jam" at bounding box center [855, 172] width 233 height 21
click at [837, 167] on span "Classic Victoria sponge cake with cream and jam" at bounding box center [855, 172] width 233 height 21
drag, startPoint x: 837, startPoint y: 167, endPoint x: 811, endPoint y: 179, distance: 28.6
click at [836, 167] on span "Classic Victoria sponge cake with cream and jam" at bounding box center [855, 172] width 233 height 21
click at [799, 176] on span "Classic Victoria sponge cake with cream and jam" at bounding box center [855, 172] width 233 height 21
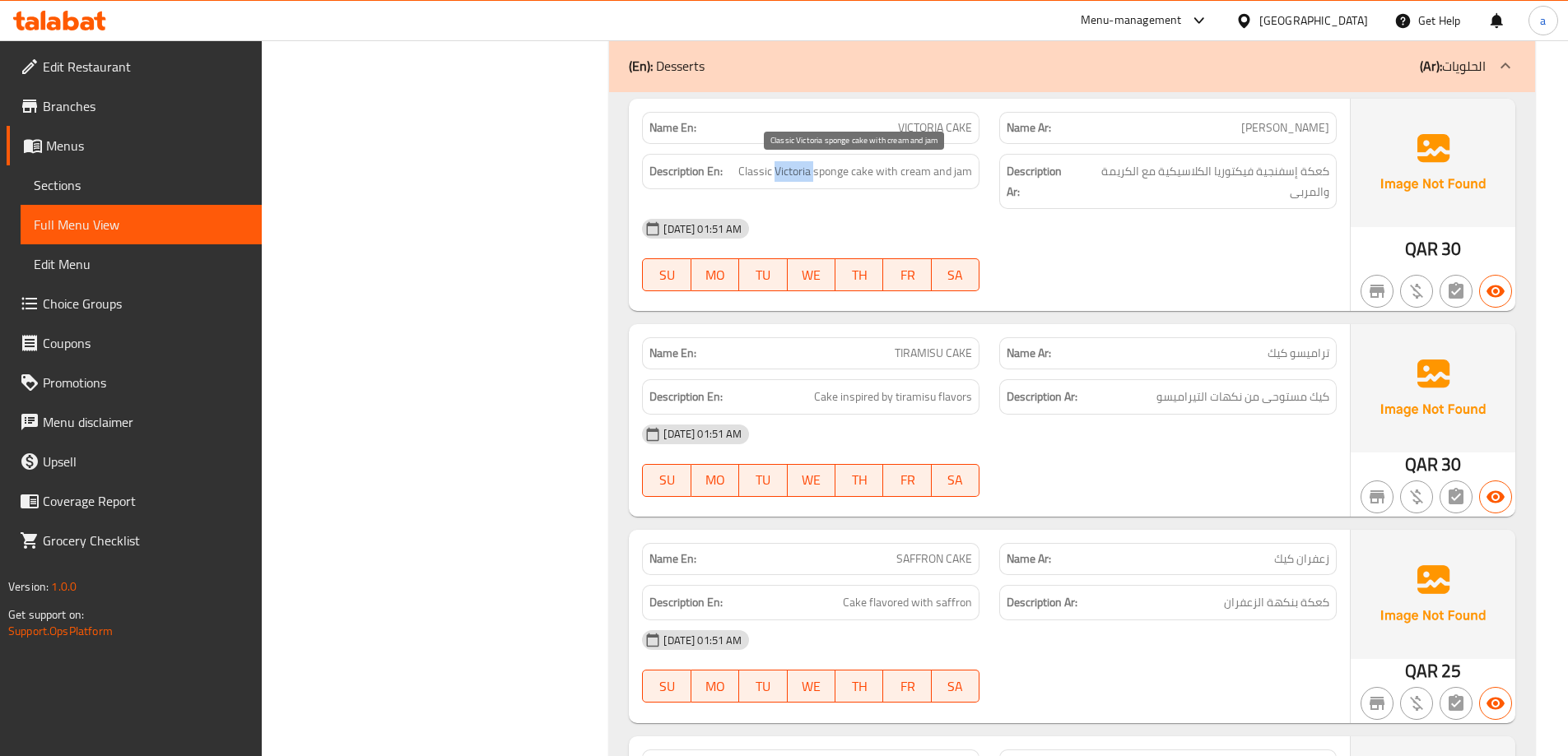
click at [799, 176] on span "Classic Victoria sponge cake with cream and jam" at bounding box center [855, 172] width 233 height 21
click at [773, 167] on span "Classic Victoria sponge cake with cream and jam" at bounding box center [855, 172] width 233 height 21
click at [877, 166] on span "Classic Victoria sponge cake with cream and jam" at bounding box center [855, 172] width 233 height 21
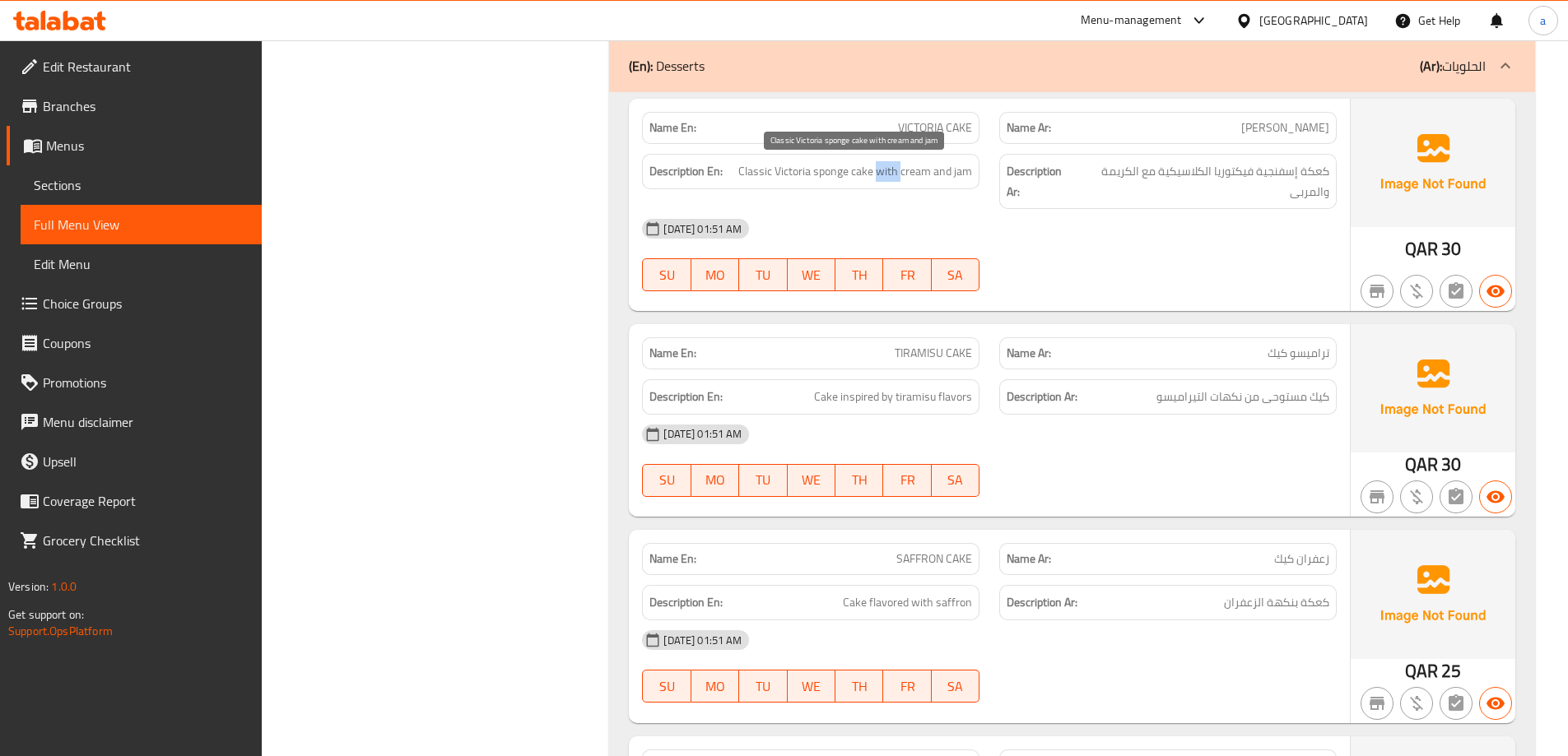
click at [892, 169] on span "Classic Victoria sponge cake with cream and jam" at bounding box center [855, 172] width 233 height 21
click at [957, 164] on span "Classic Victoria sponge cake with cream and jam" at bounding box center [855, 172] width 233 height 21
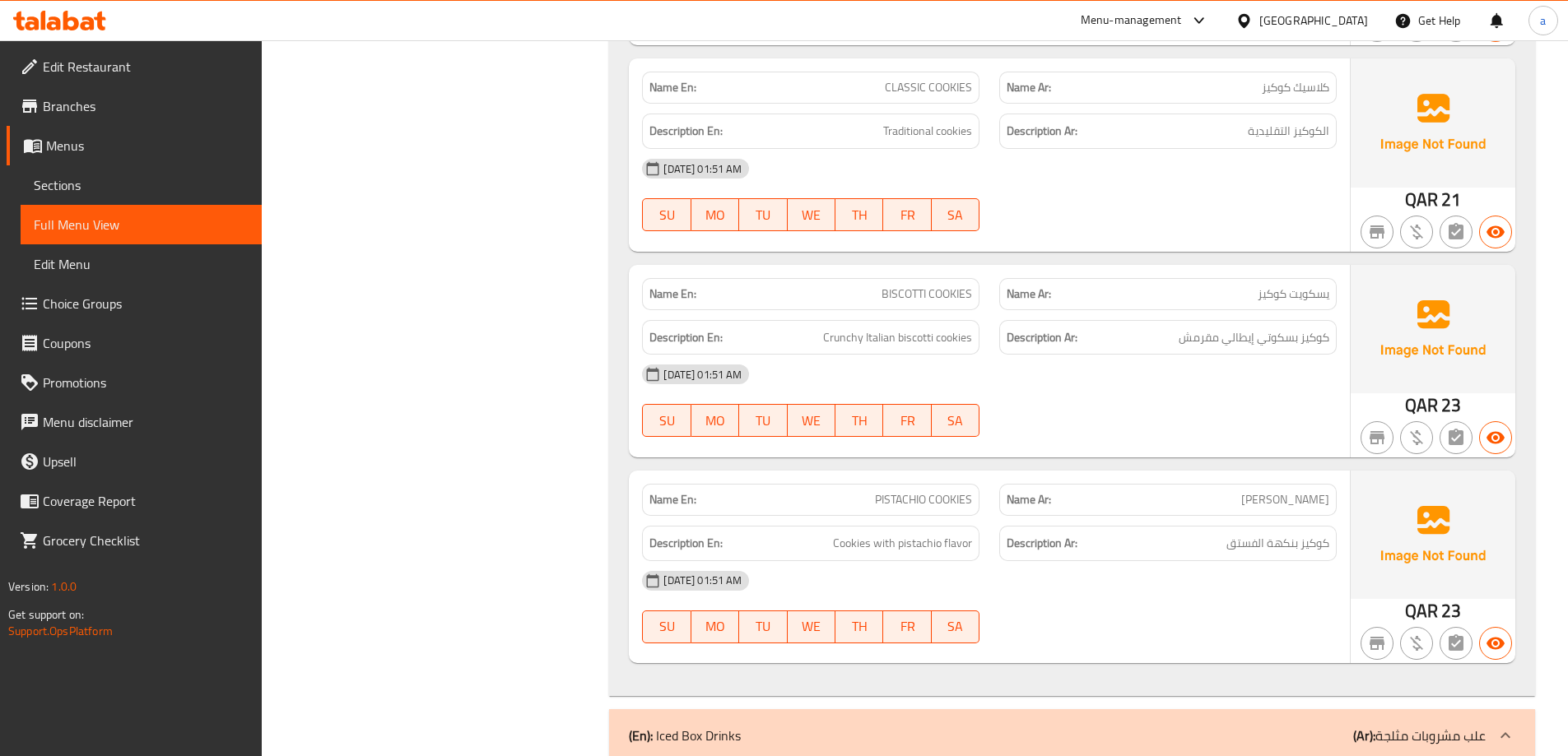
scroll to position [6088, 0]
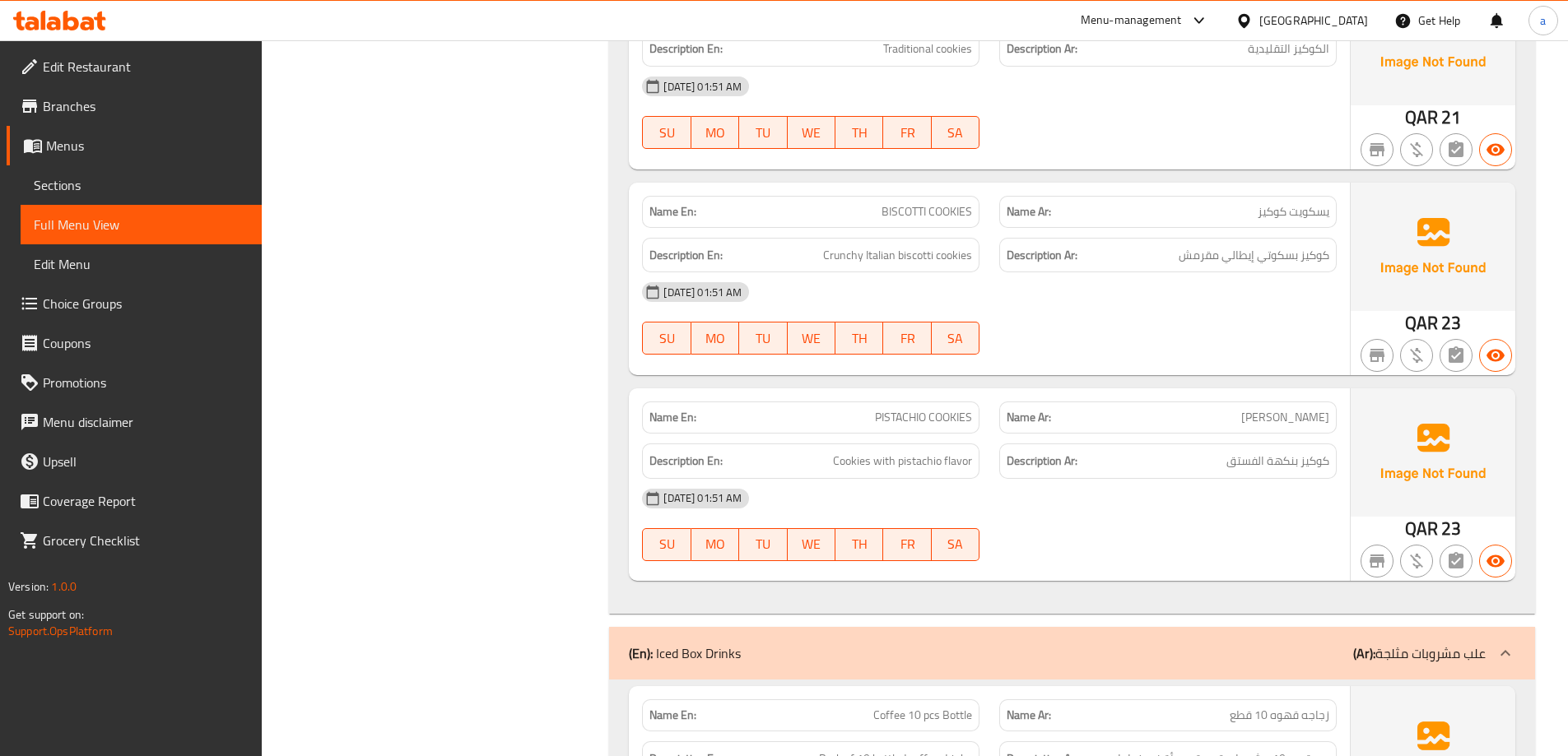
click at [910, 218] on span "BISCOTTI COOKIES" at bounding box center [926, 212] width 90 height 17
copy span "BISCOTTI COOKIES"
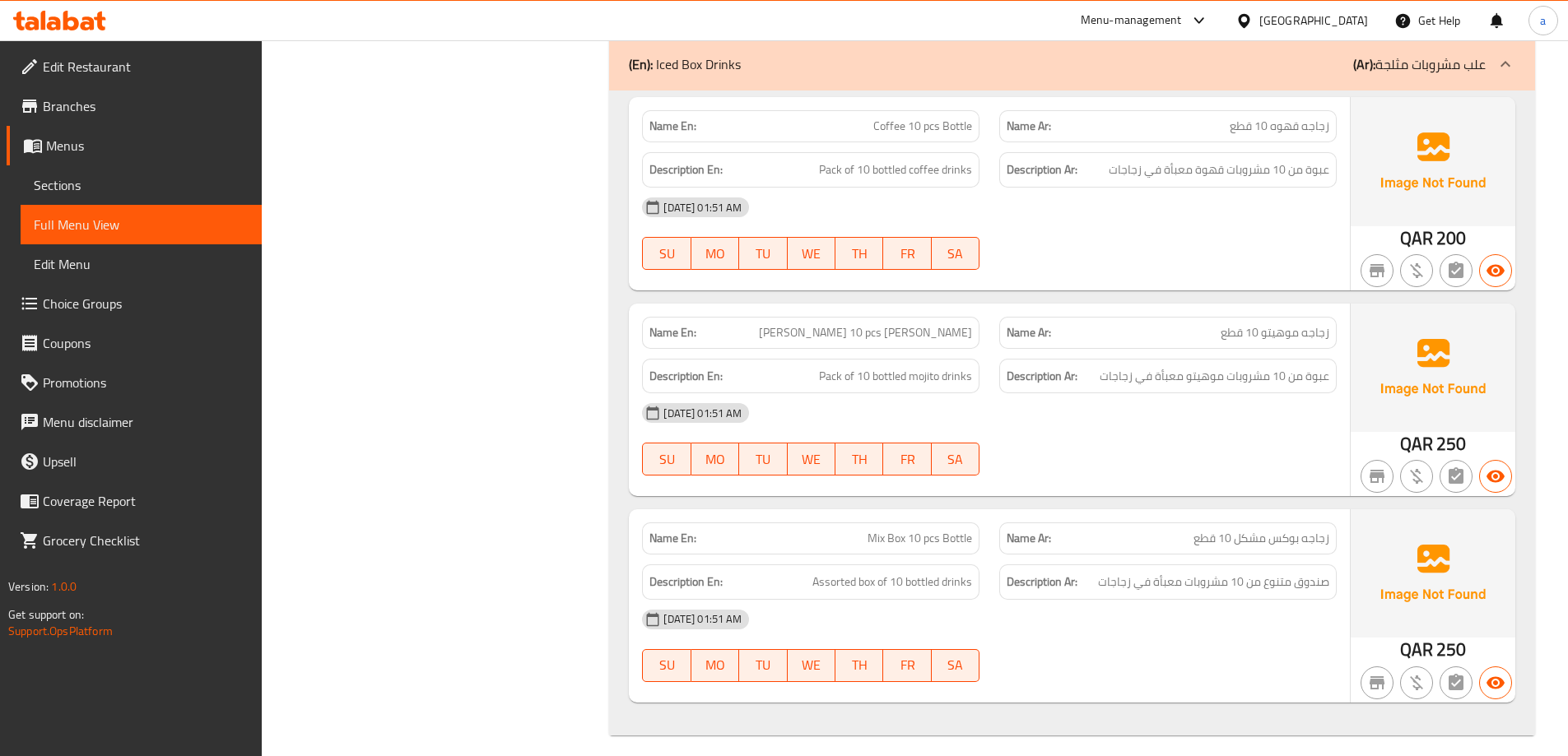
scroll to position [6689, 0]
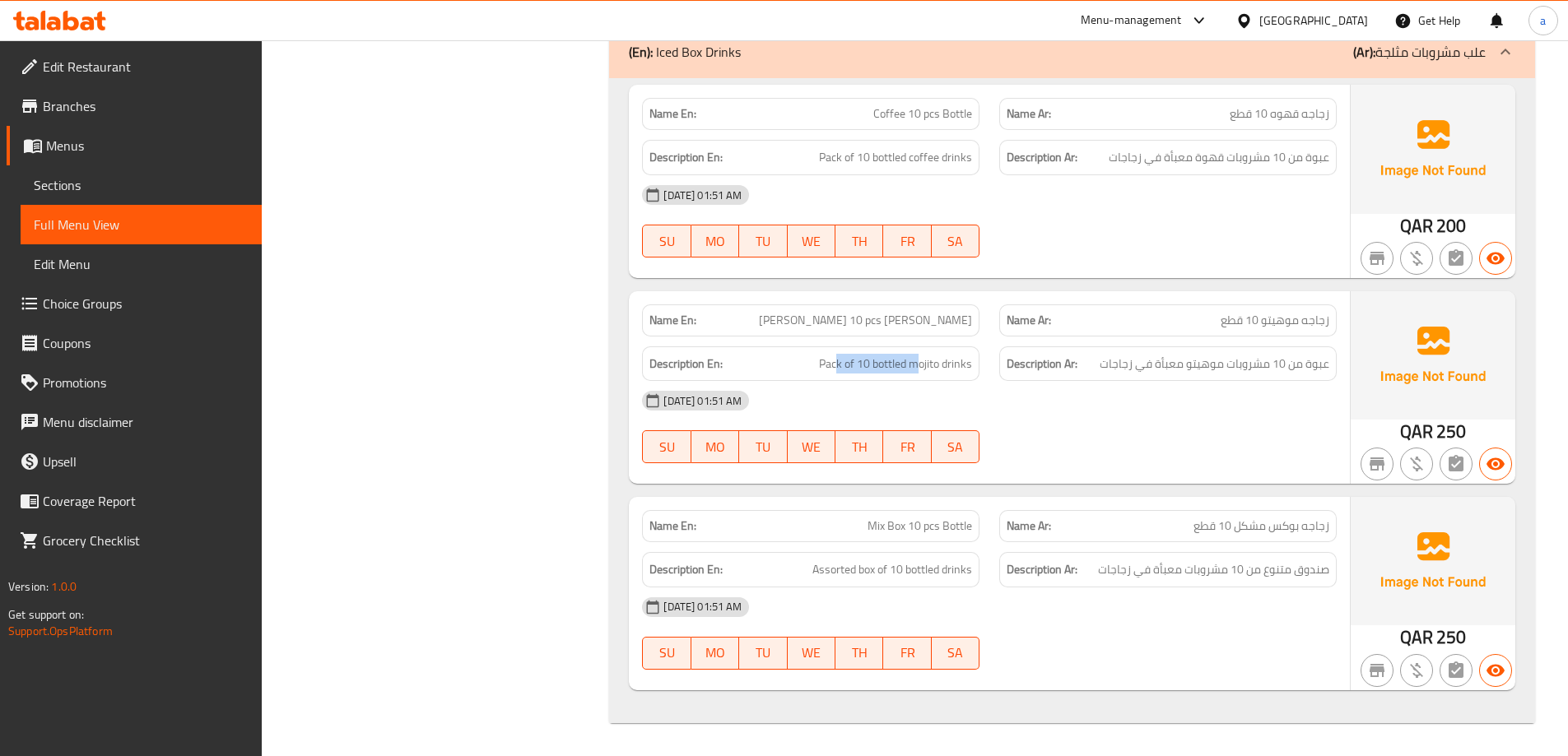
drag, startPoint x: 834, startPoint y: 369, endPoint x: 916, endPoint y: 375, distance: 82.2
click at [916, 375] on div "Description En: Pack of 10 bottled mojito drinks" at bounding box center [811, 363] width 338 height 35
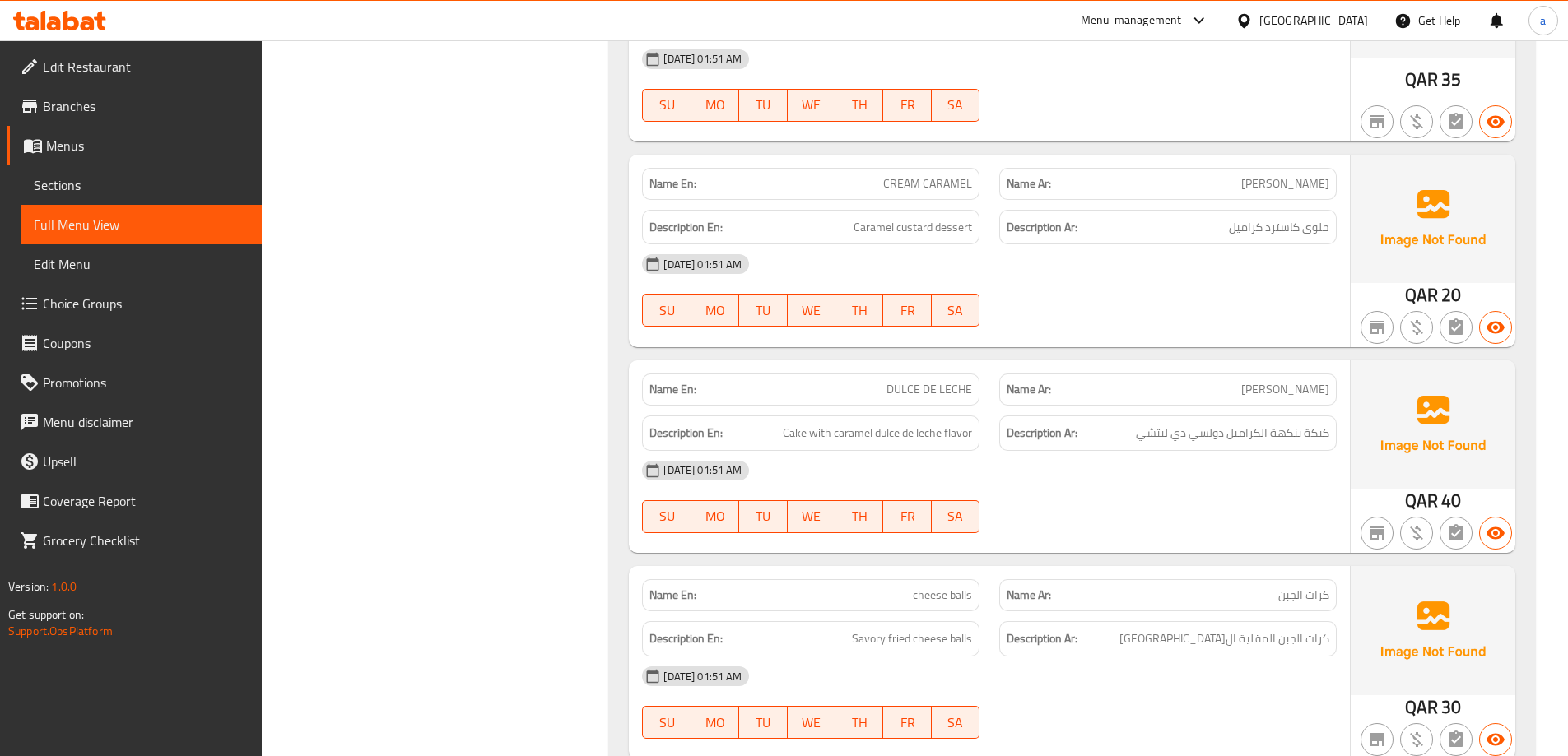
scroll to position [4879, 0]
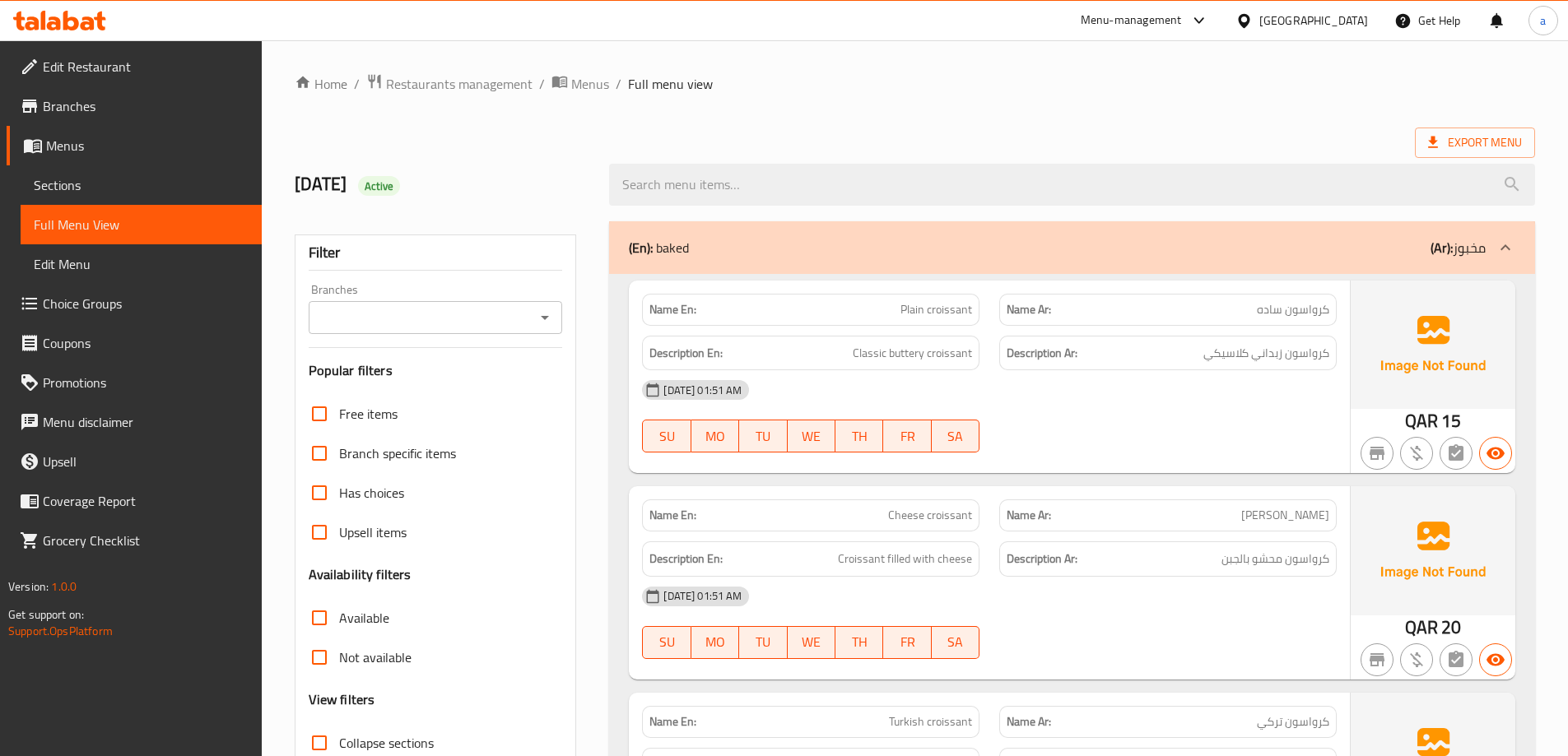
click at [111, 175] on link "Sections" at bounding box center [141, 185] width 241 height 40
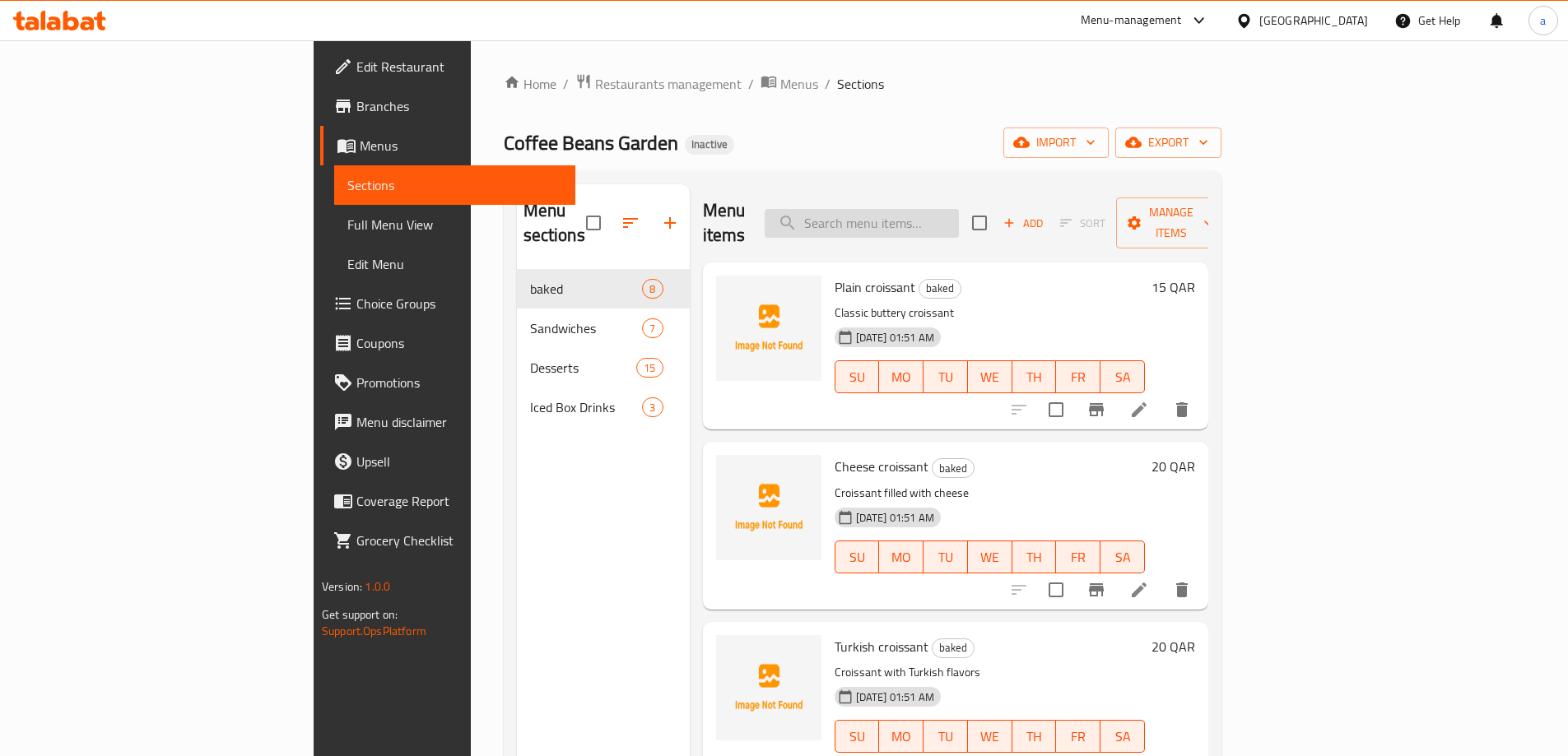
click at [959, 209] on input "search" at bounding box center [862, 223] width 195 height 28
paste input "Lemon Butter Chicken Sandwich"
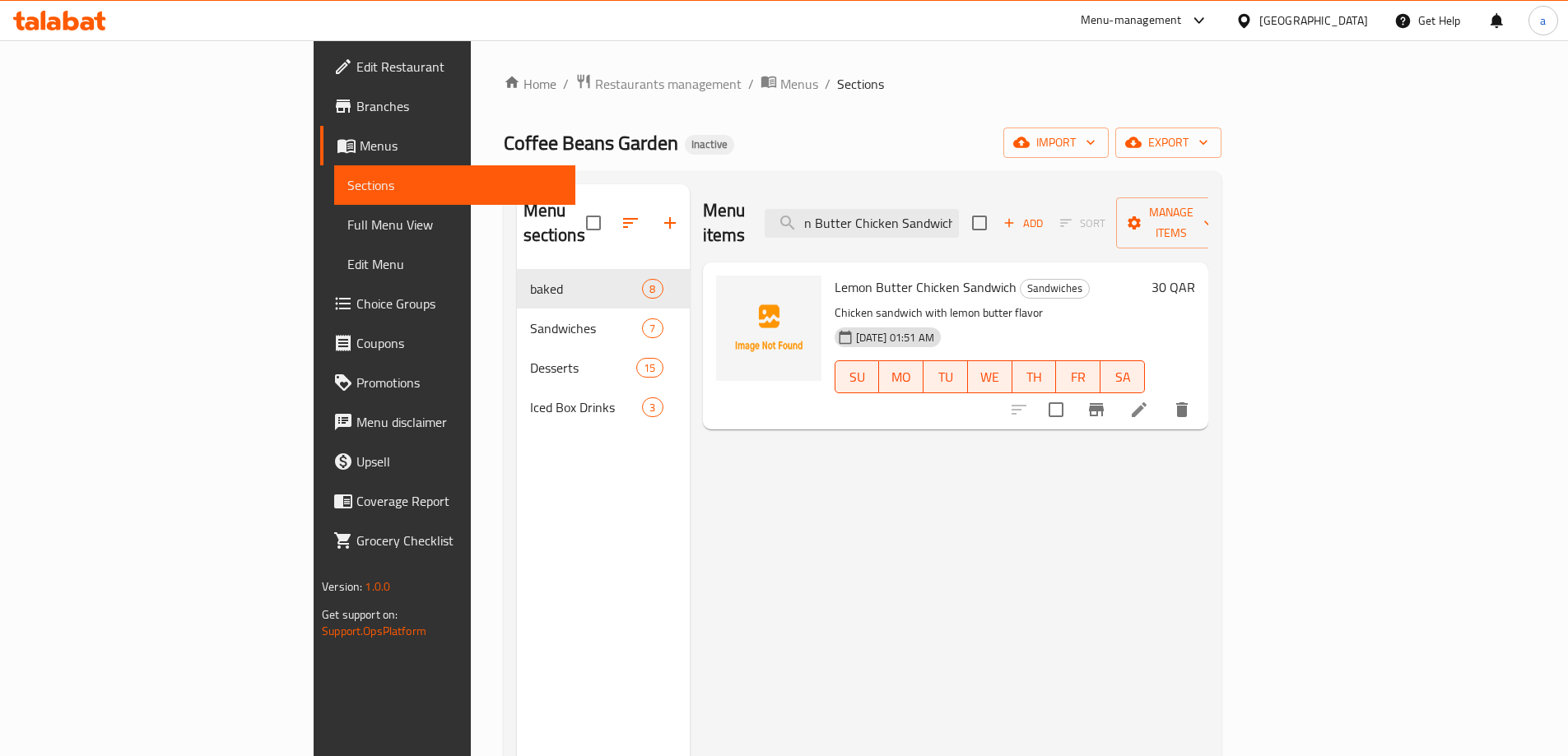
type input "Lemon Butter Chicken Sandwich"
click at [1163, 395] on li at bounding box center [1139, 409] width 47 height 29
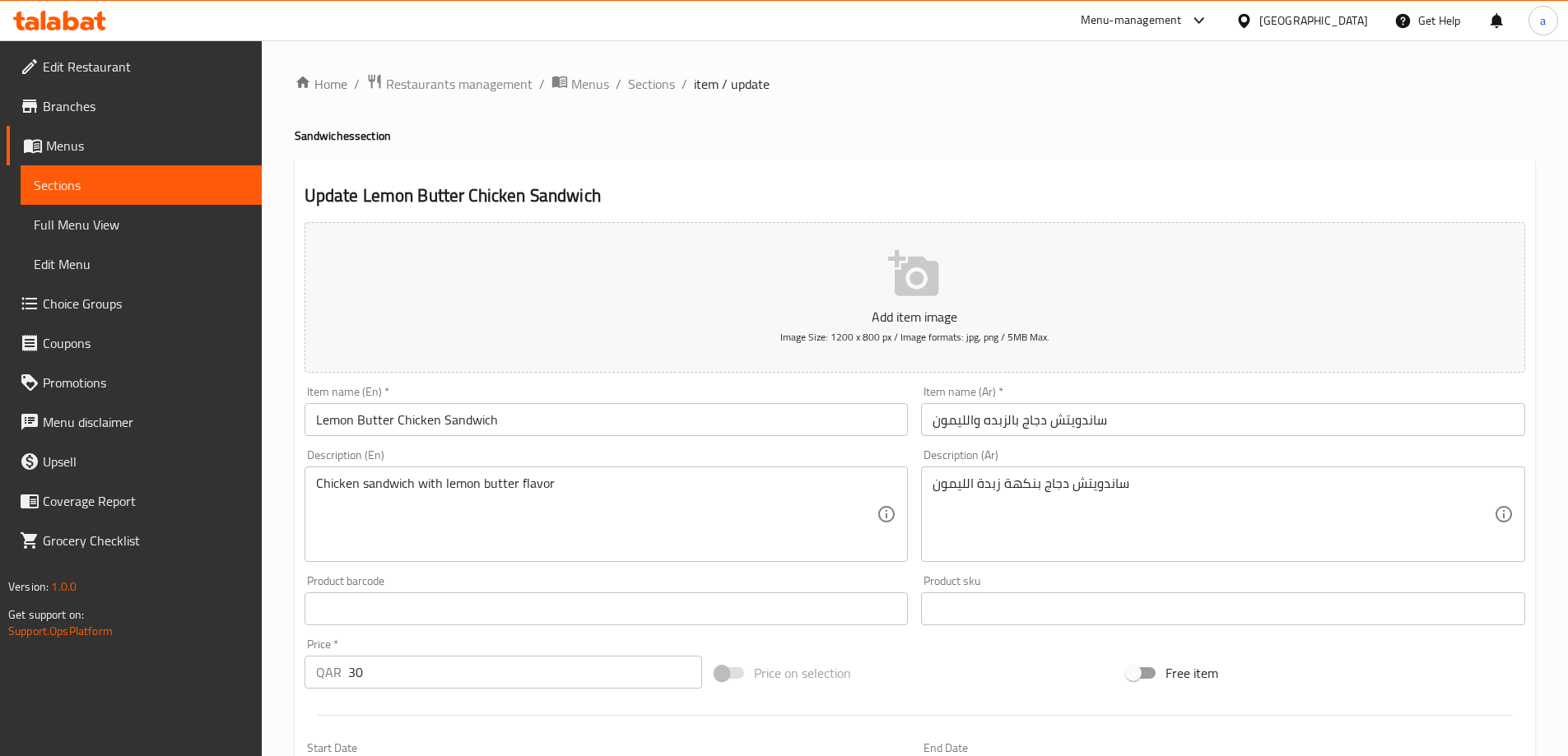
click at [980, 416] on input "ساندويتش دجاج بالزبده والليمون" at bounding box center [1223, 419] width 605 height 33
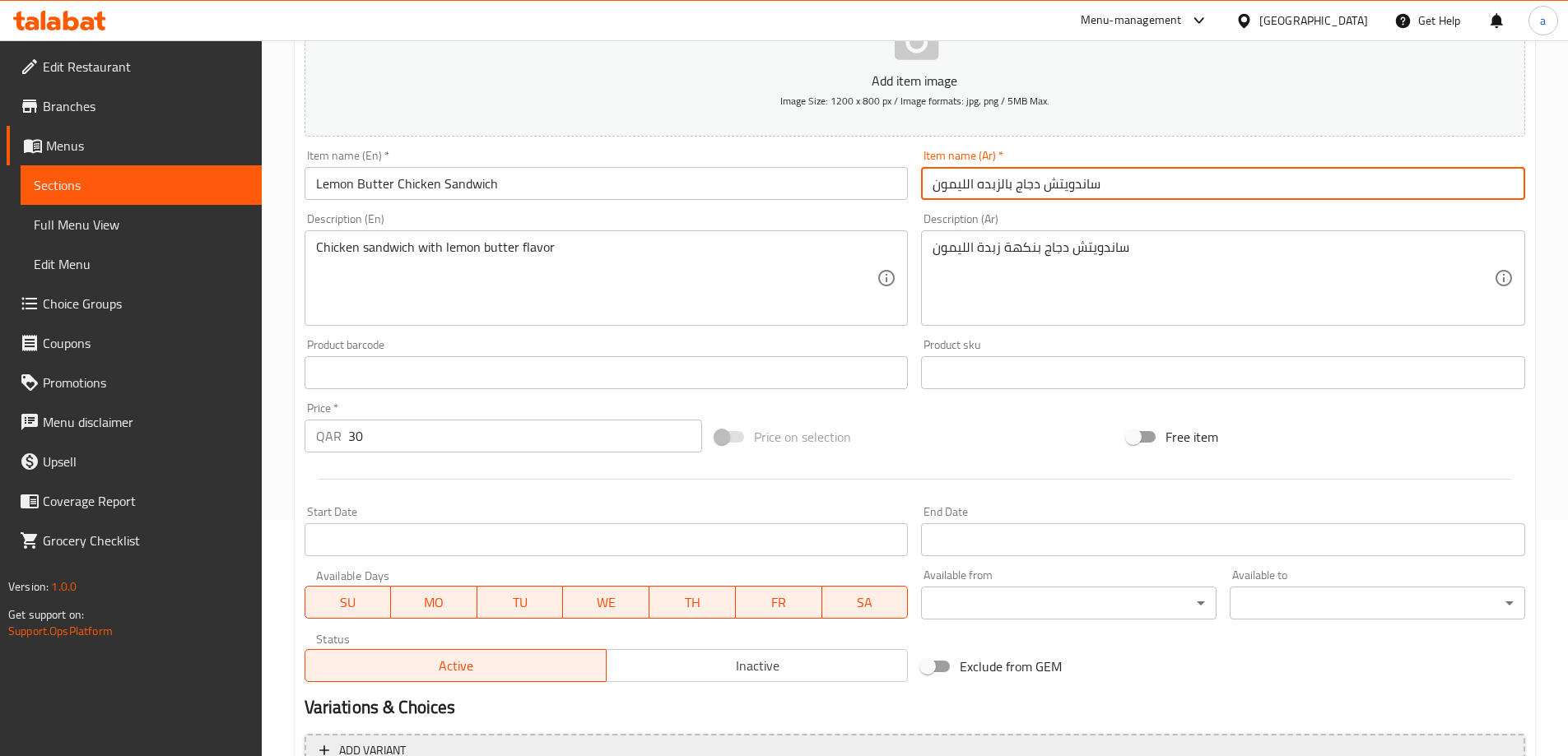
scroll to position [406, 0]
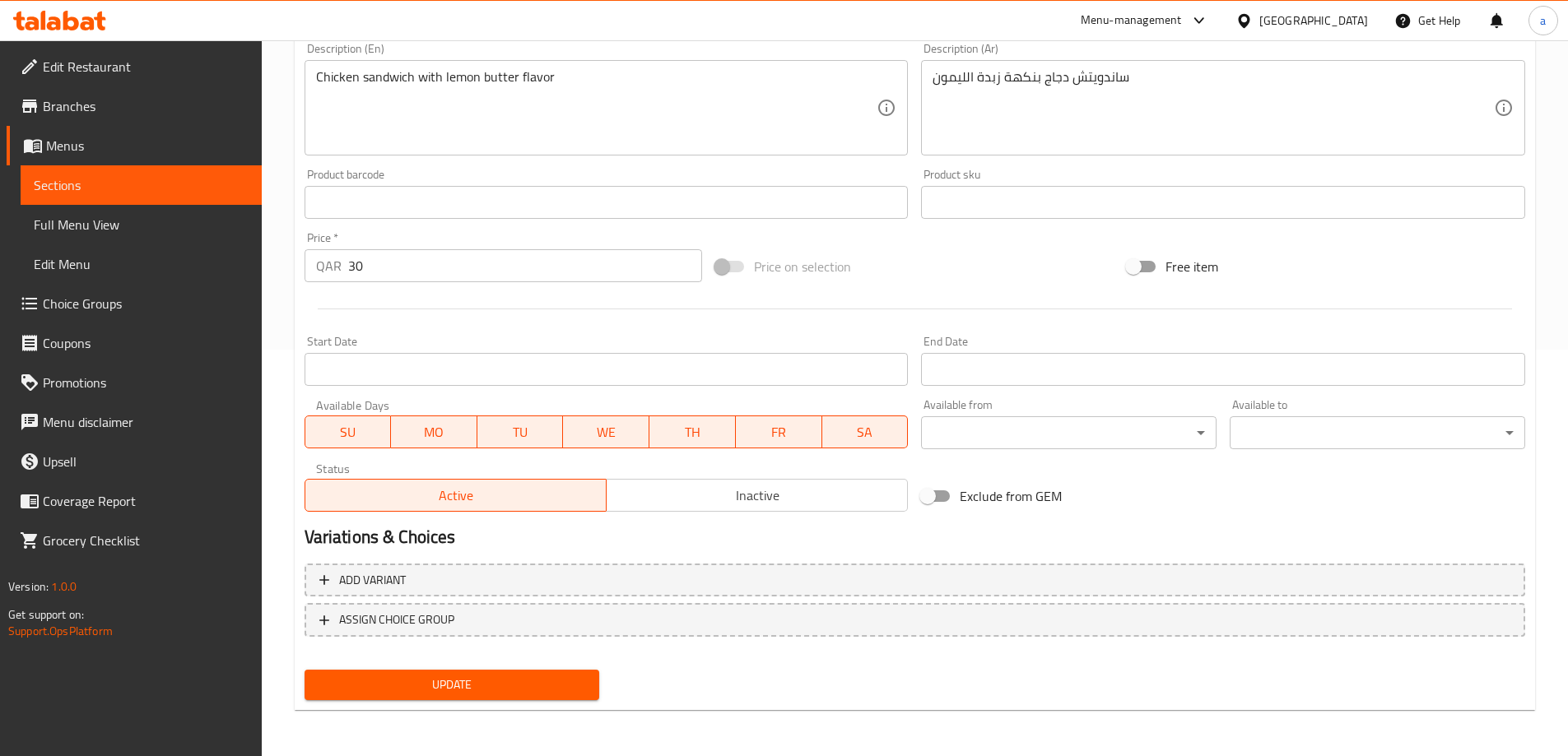
type input "ساندويتش دجاج بالزبده الليمون"
click at [493, 692] on span "Update" at bounding box center [453, 685] width 270 height 21
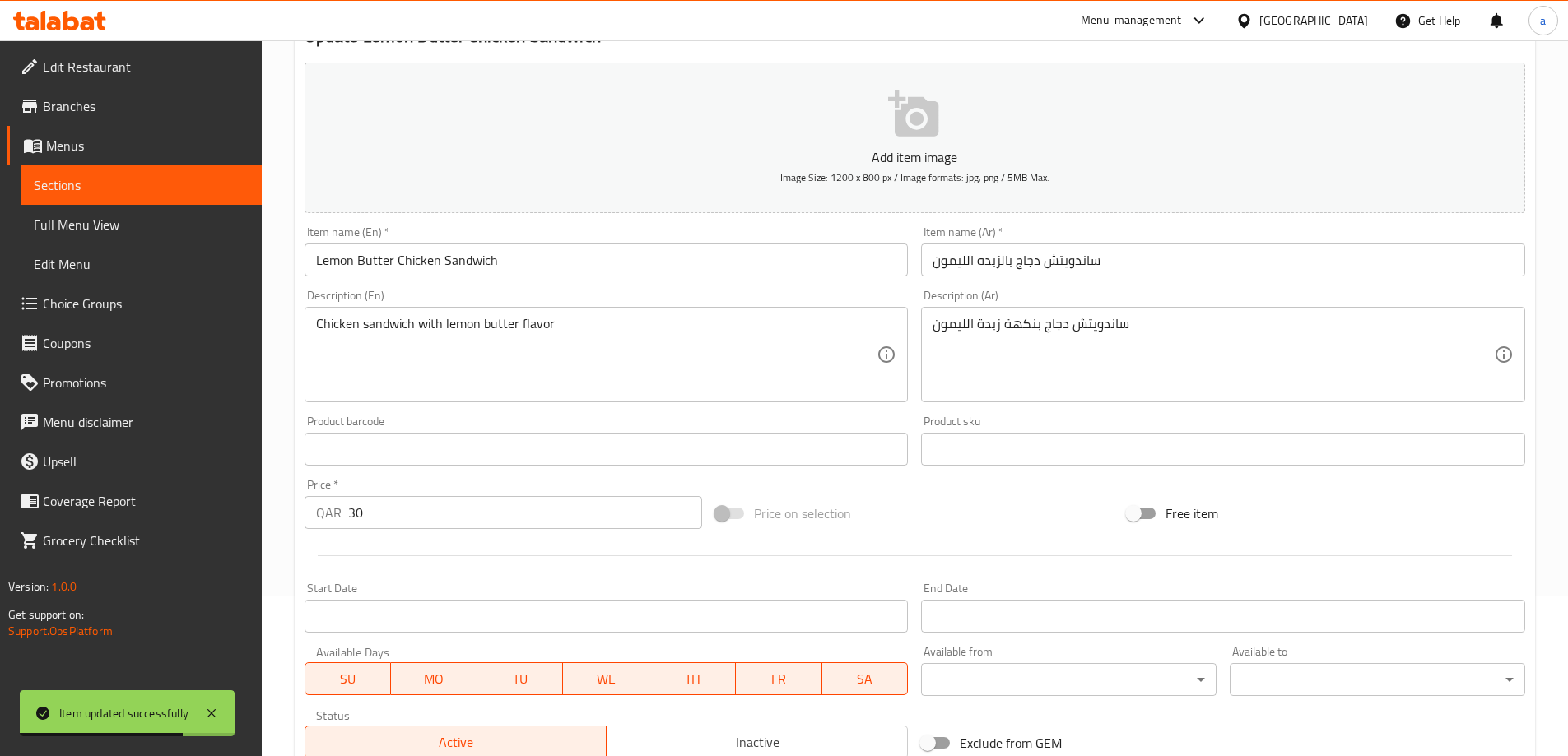
scroll to position [0, 0]
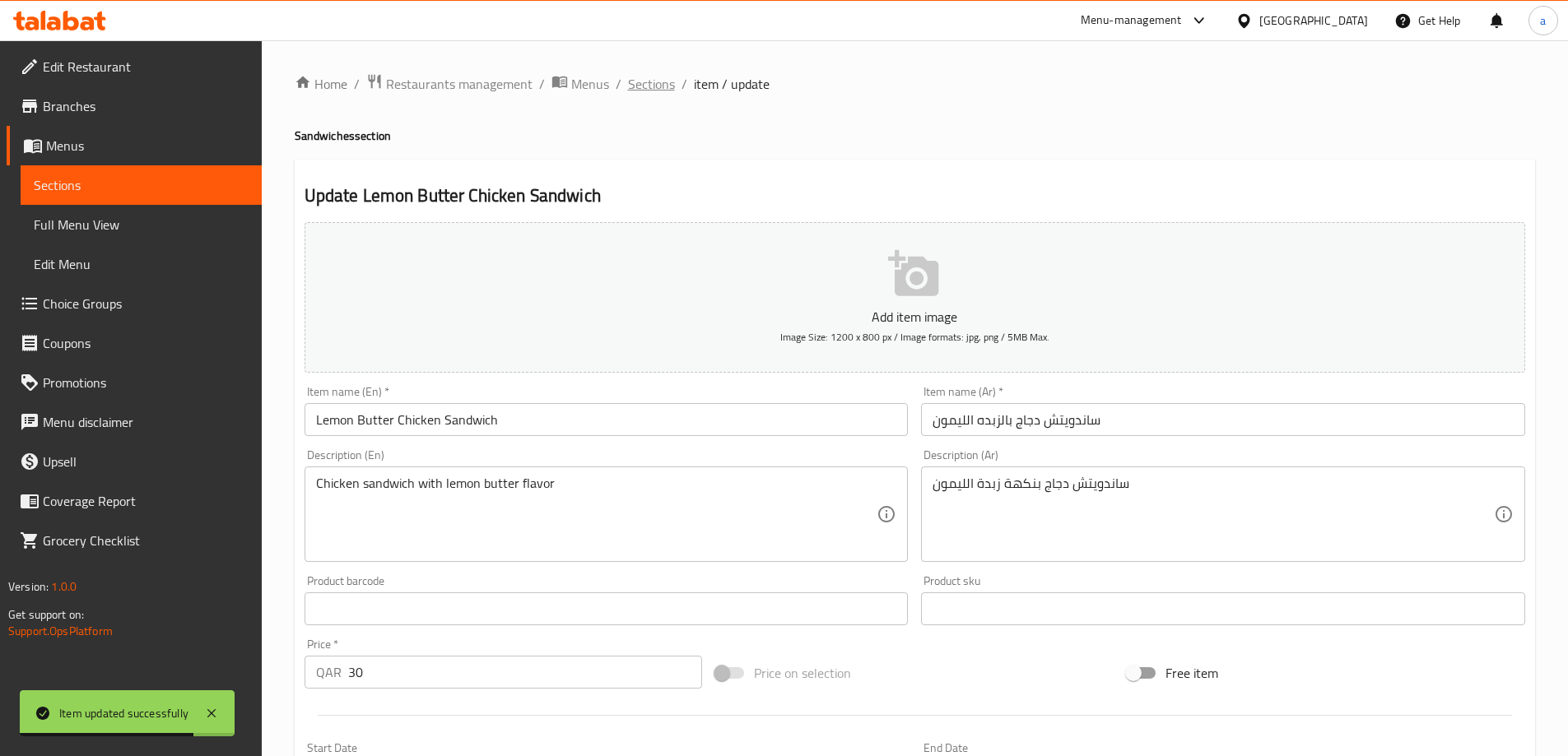
click at [661, 88] on span "Sections" at bounding box center [651, 83] width 47 height 20
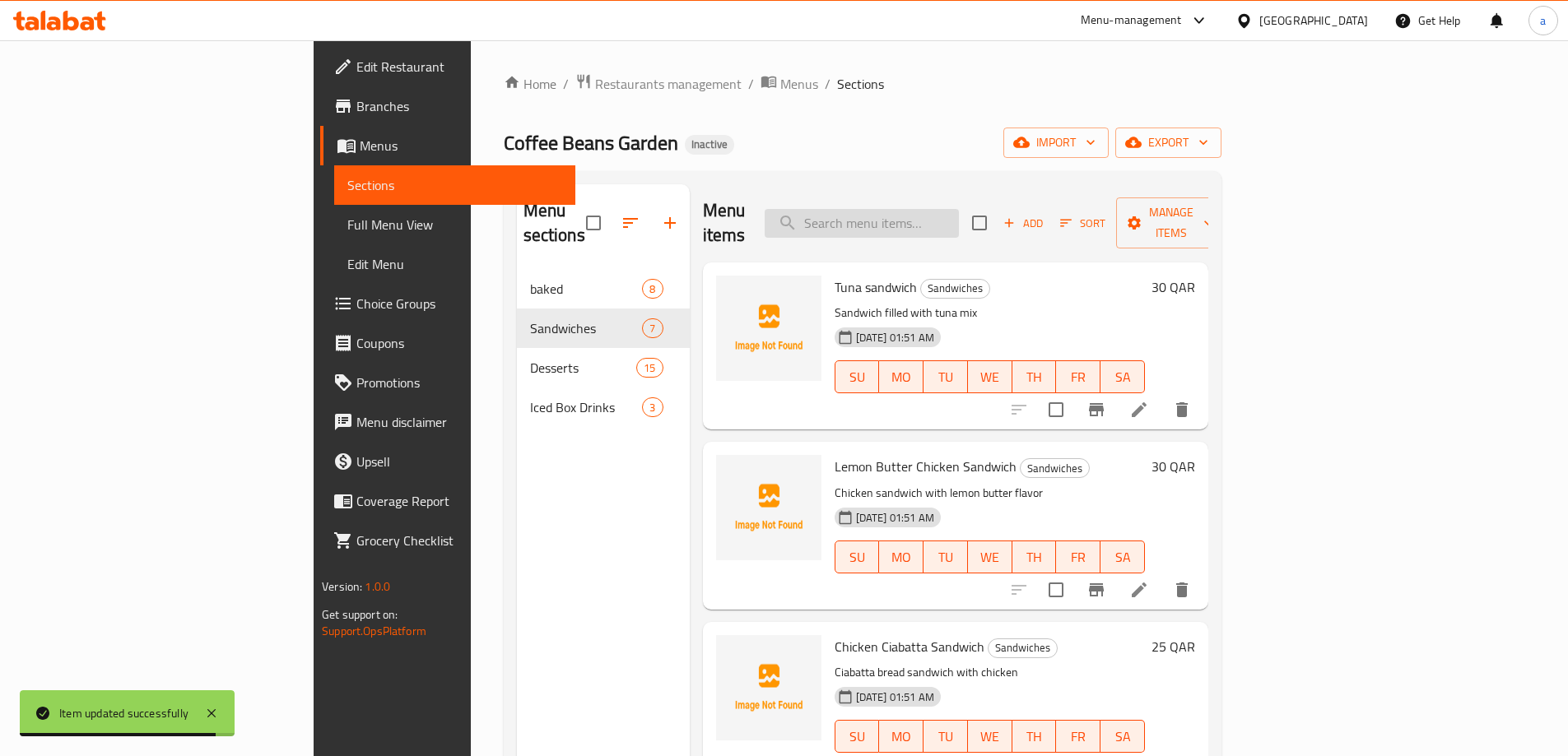
click at [924, 210] on input "search" at bounding box center [862, 223] width 195 height 28
paste input "BISCOTTI COOKIES"
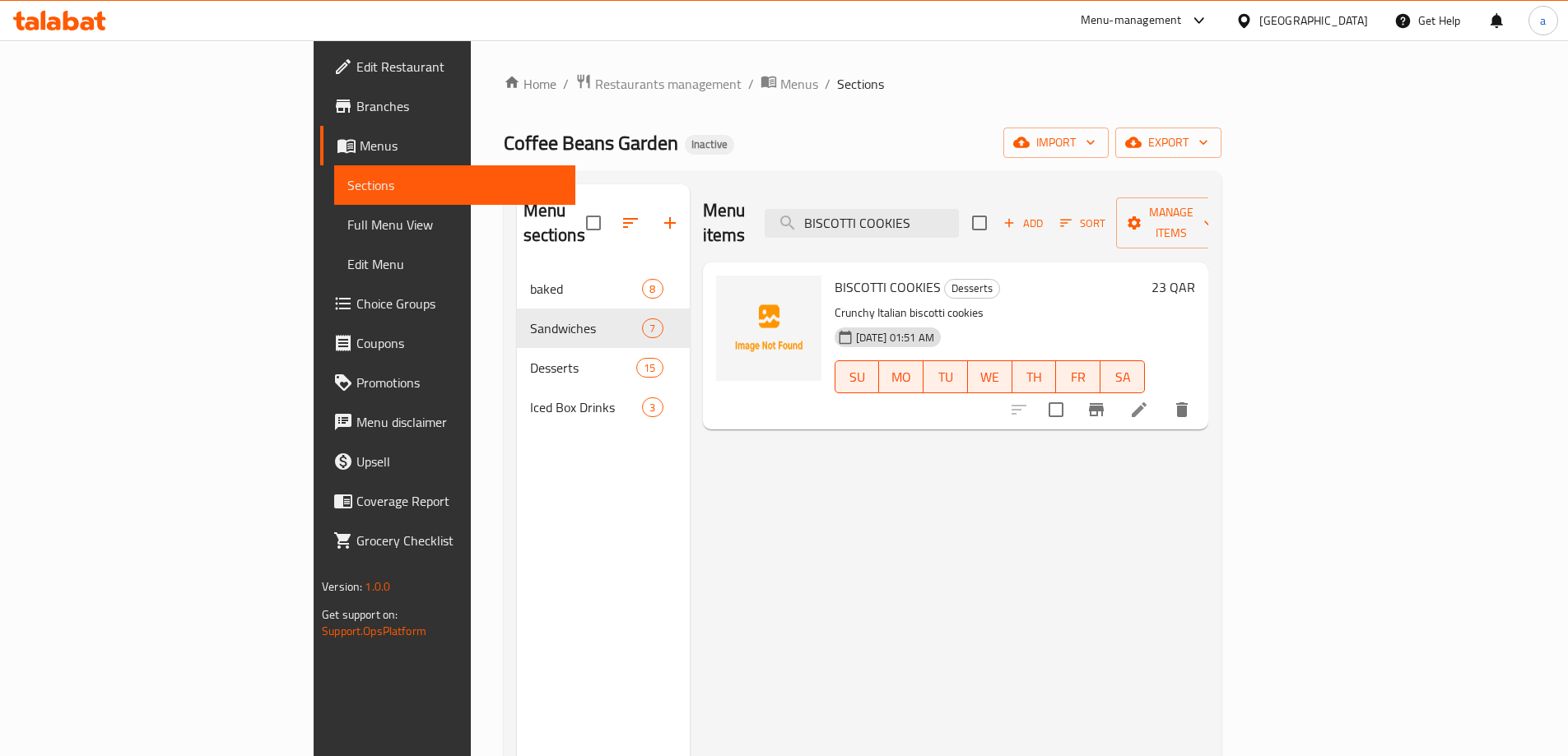
type input "BISCOTTI COOKIES"
click at [1163, 395] on li at bounding box center [1139, 409] width 47 height 29
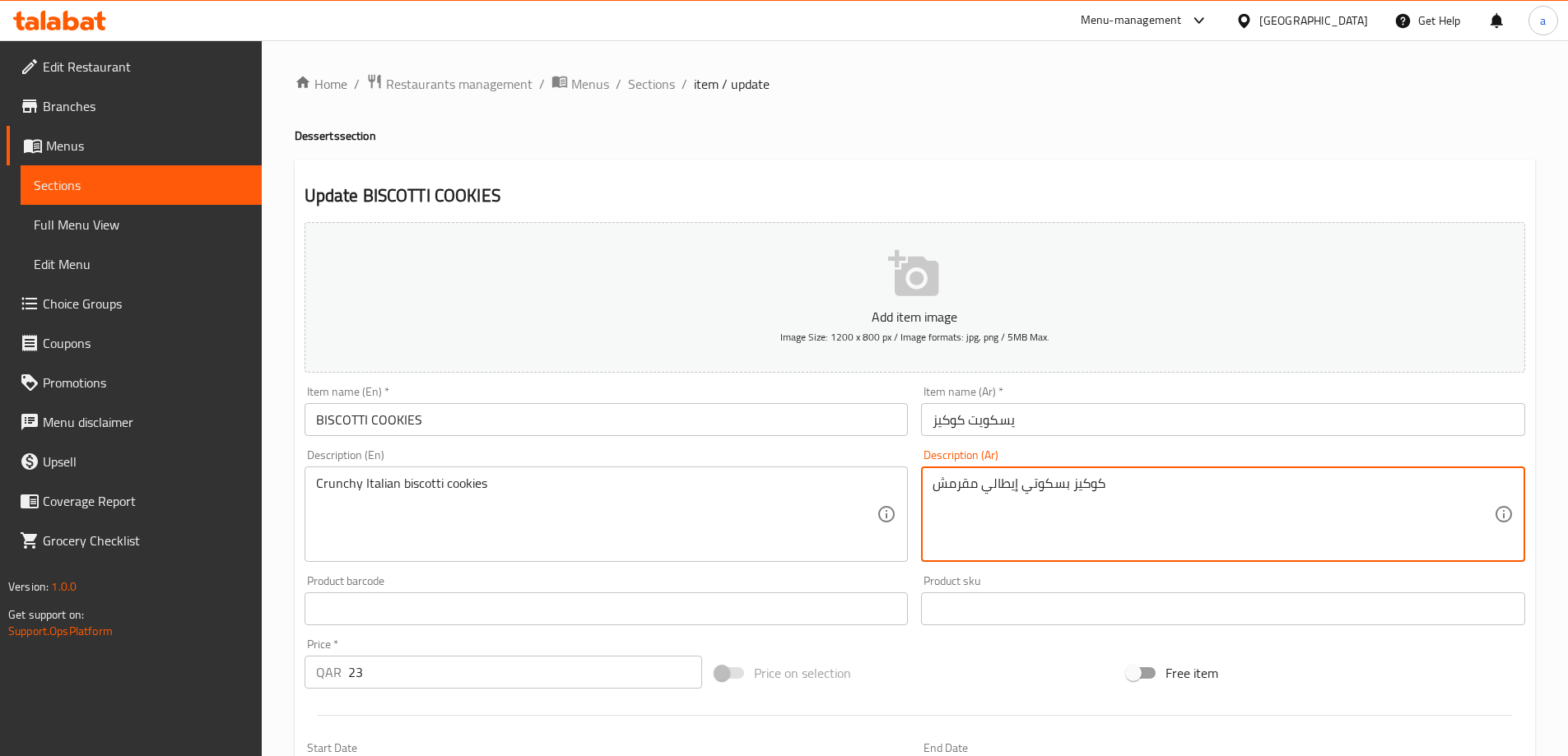
click at [1055, 492] on textarea "كوكيز بسكوتي إيطالي مقرمش" at bounding box center [1213, 514] width 561 height 78
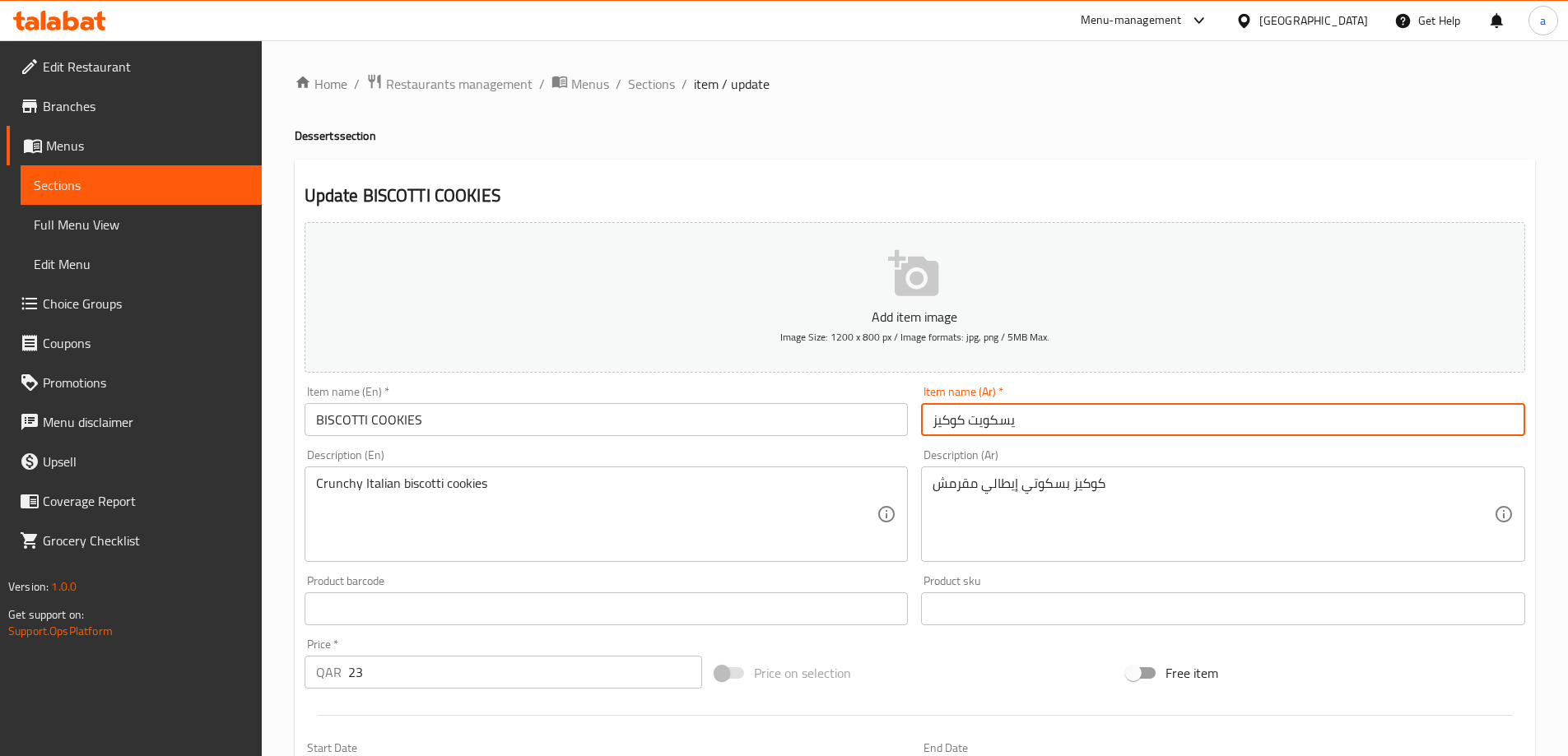
click at [946, 411] on input "يسكويت كوكيز" at bounding box center [1223, 419] width 605 height 33
paste input "بسكوتي"
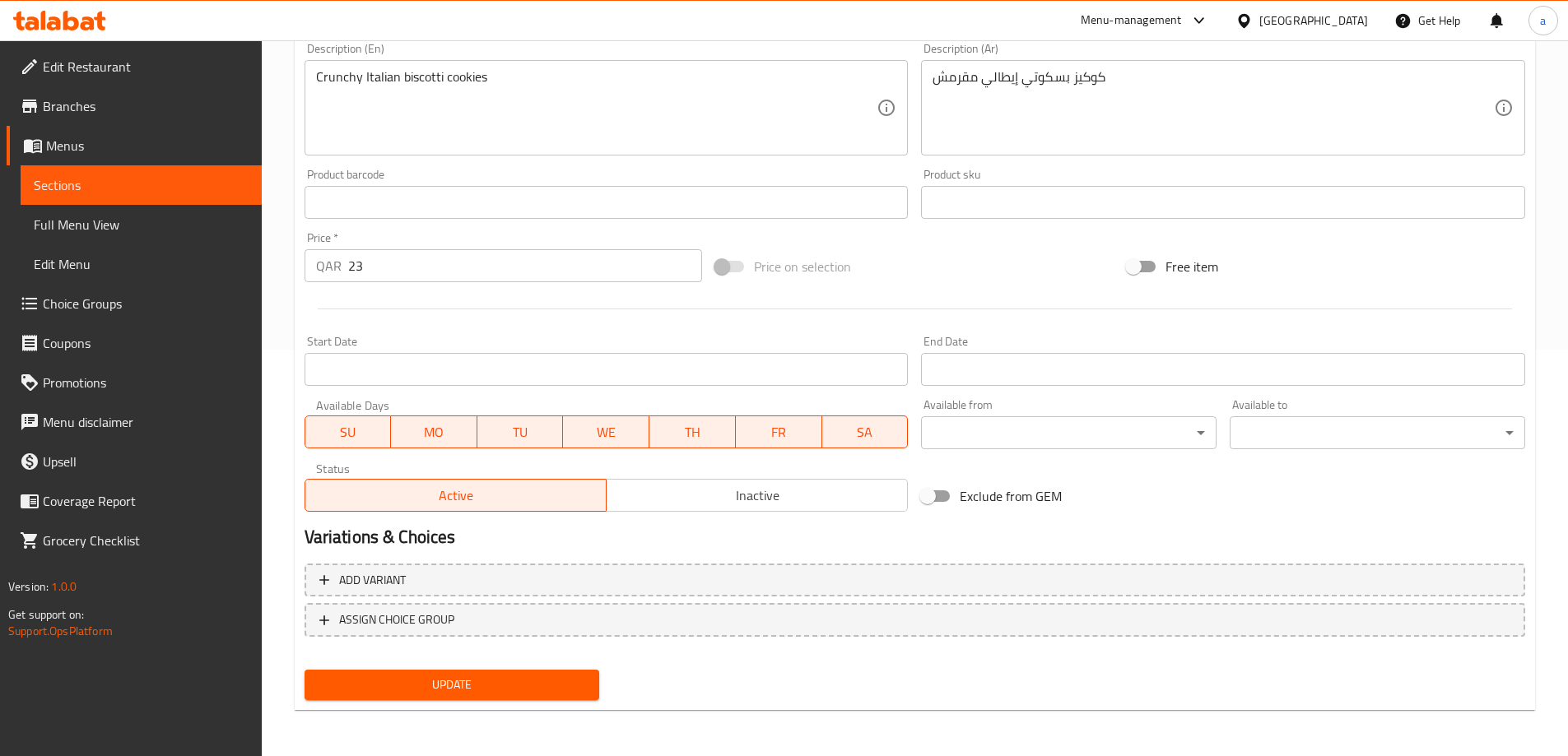
type input "يسكويت بسكوتي"
click at [550, 693] on span "Update" at bounding box center [453, 685] width 270 height 21
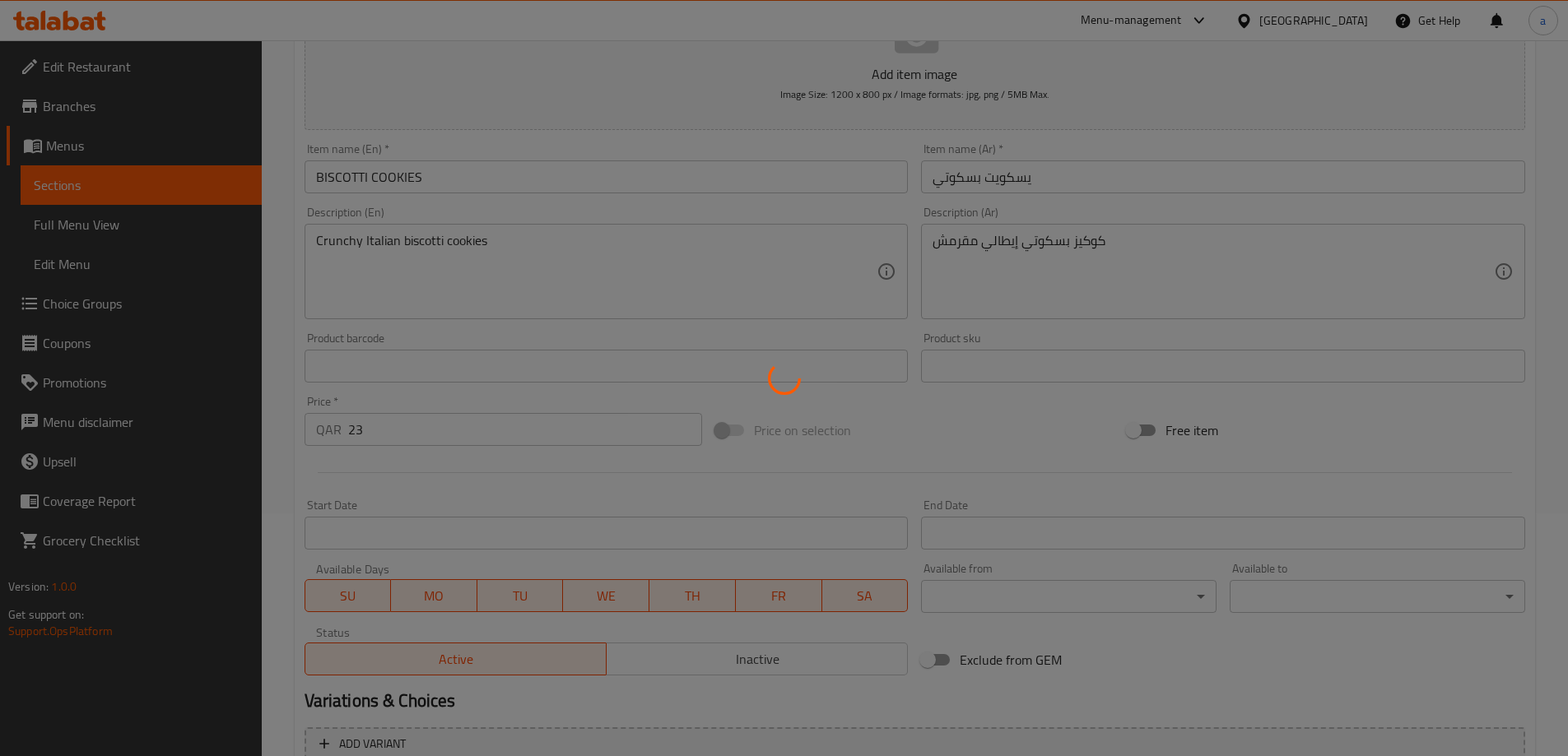
scroll to position [242, 0]
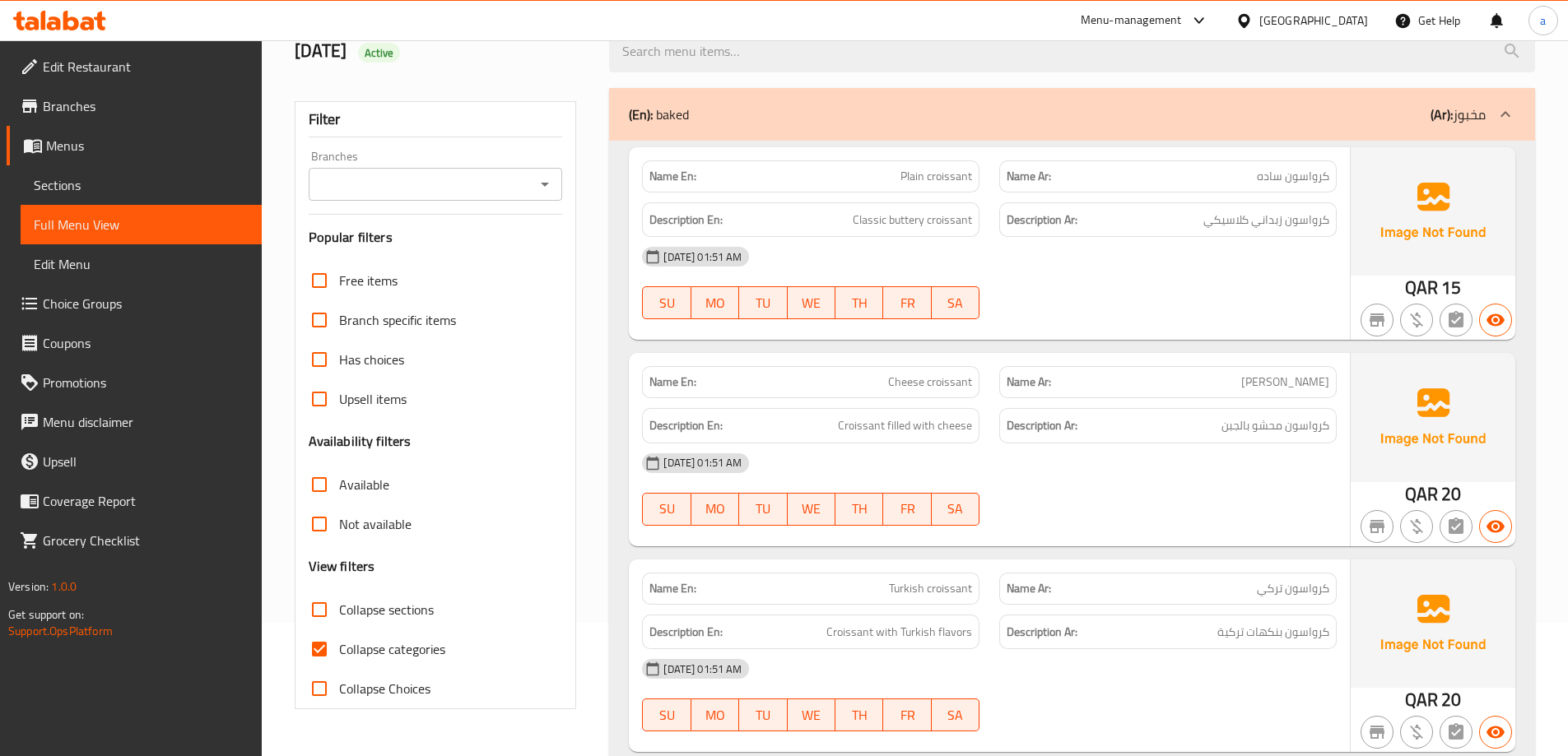
scroll to position [493, 0]
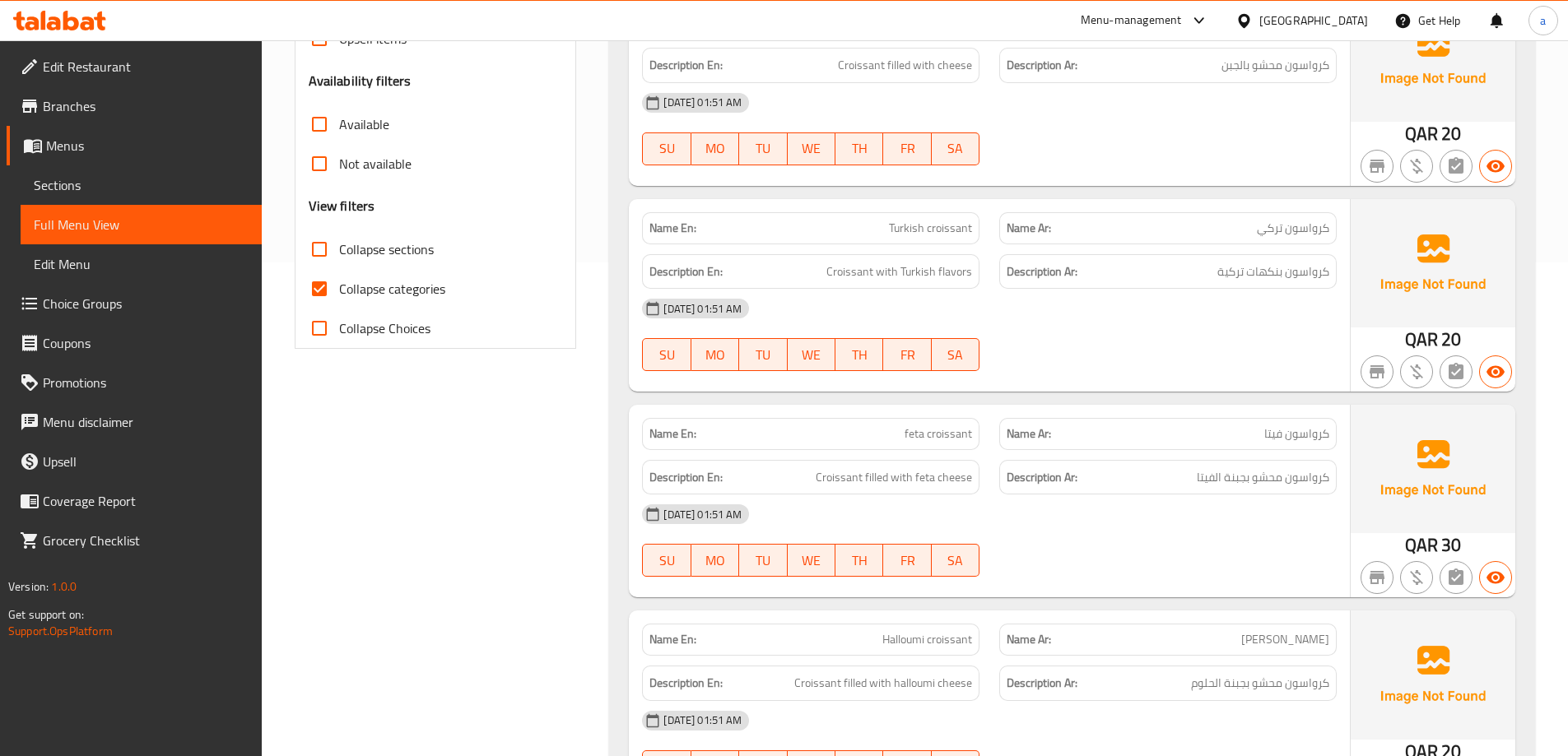
click at [330, 283] on input "Collapse categories" at bounding box center [320, 289] width 40 height 40
checkbox input "false"
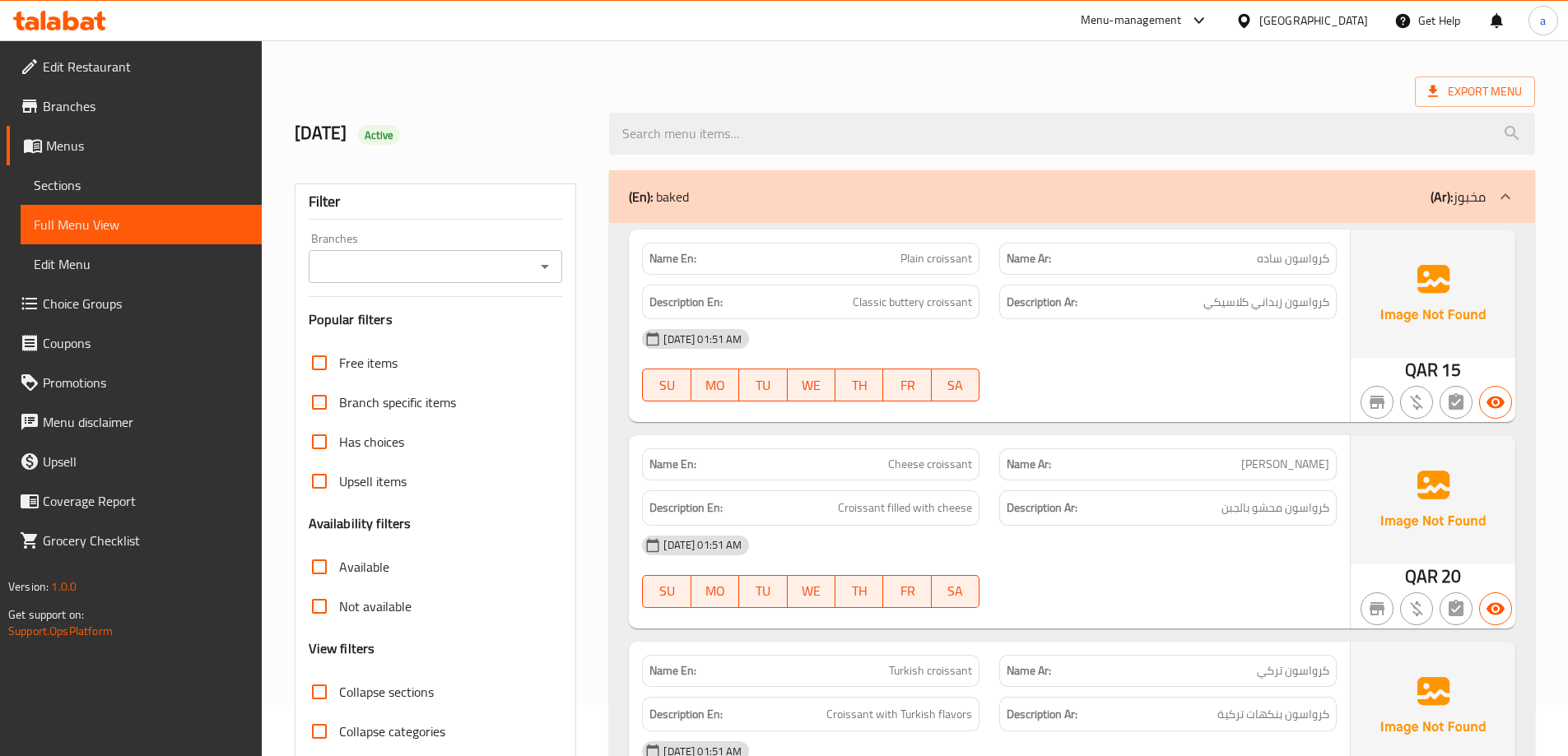
scroll to position [0, 0]
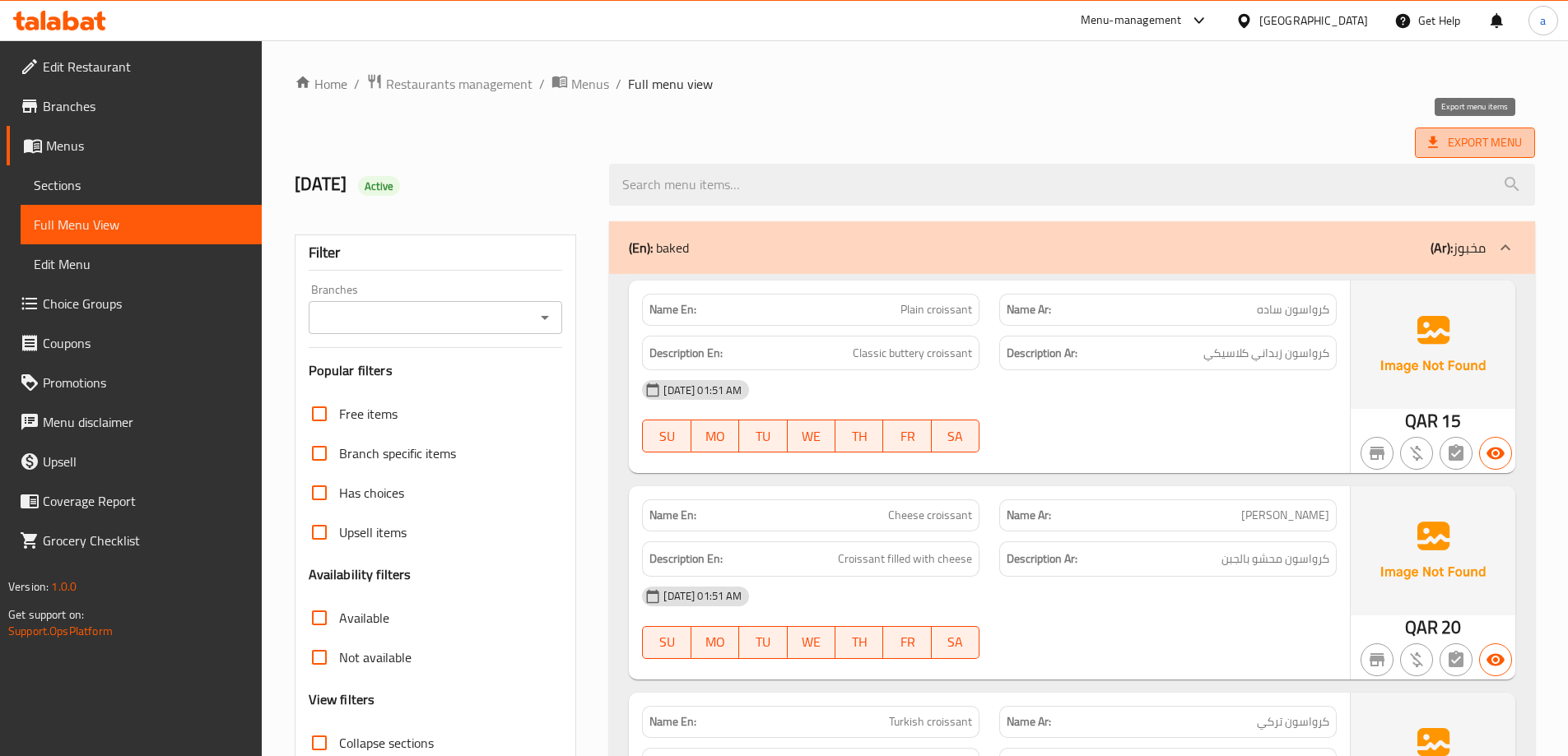
click at [1442, 147] on span "Export Menu" at bounding box center [1475, 143] width 94 height 21
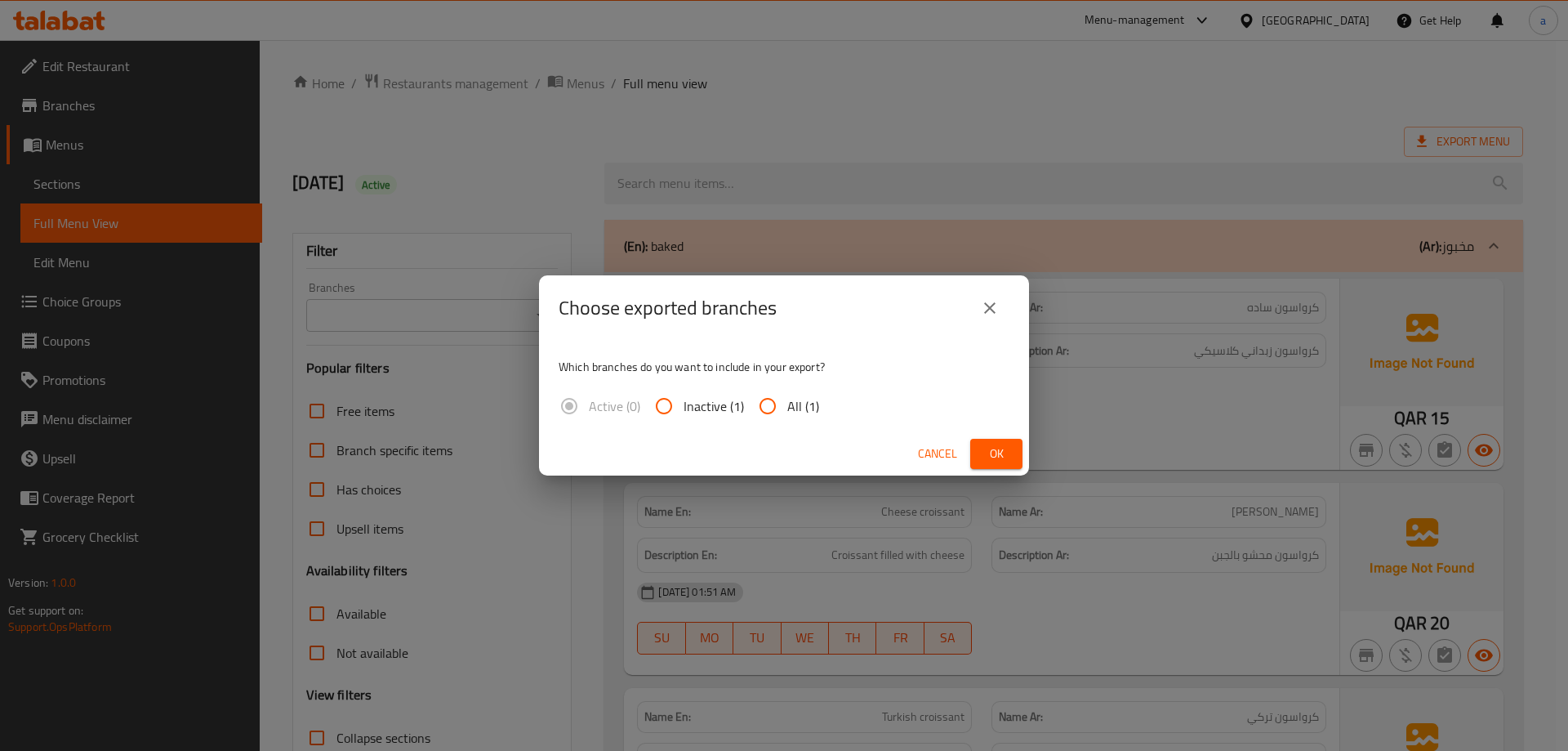
click at [790, 404] on span "All (1)" at bounding box center [803, 406] width 32 height 20
click at [787, 404] on input "All (1)" at bounding box center [768, 406] width 40 height 40
radio input "true"
click at [1006, 449] on span "Ok" at bounding box center [996, 454] width 26 height 21
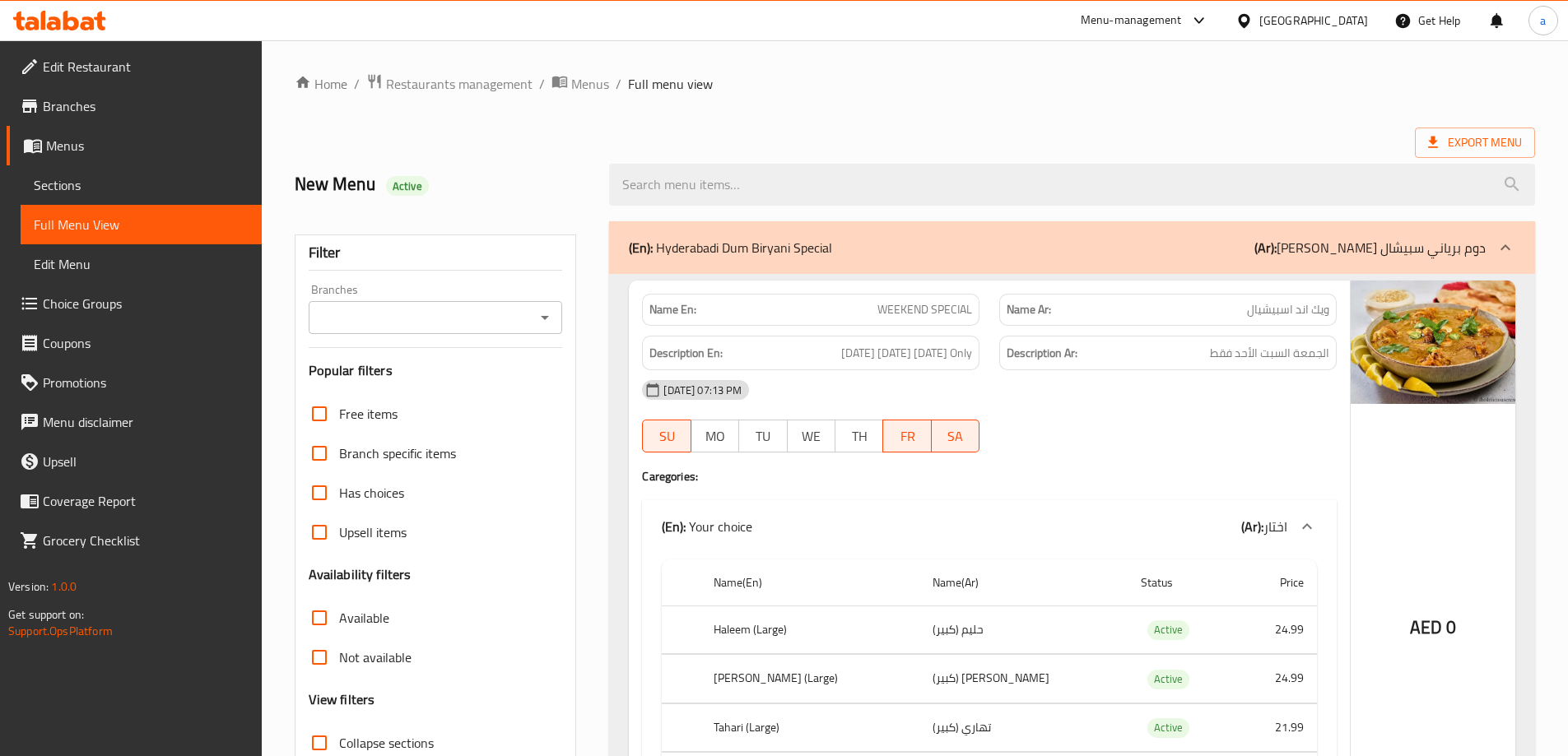
scroll to position [5923, 0]
